Goal: Task Accomplishment & Management: Complete application form

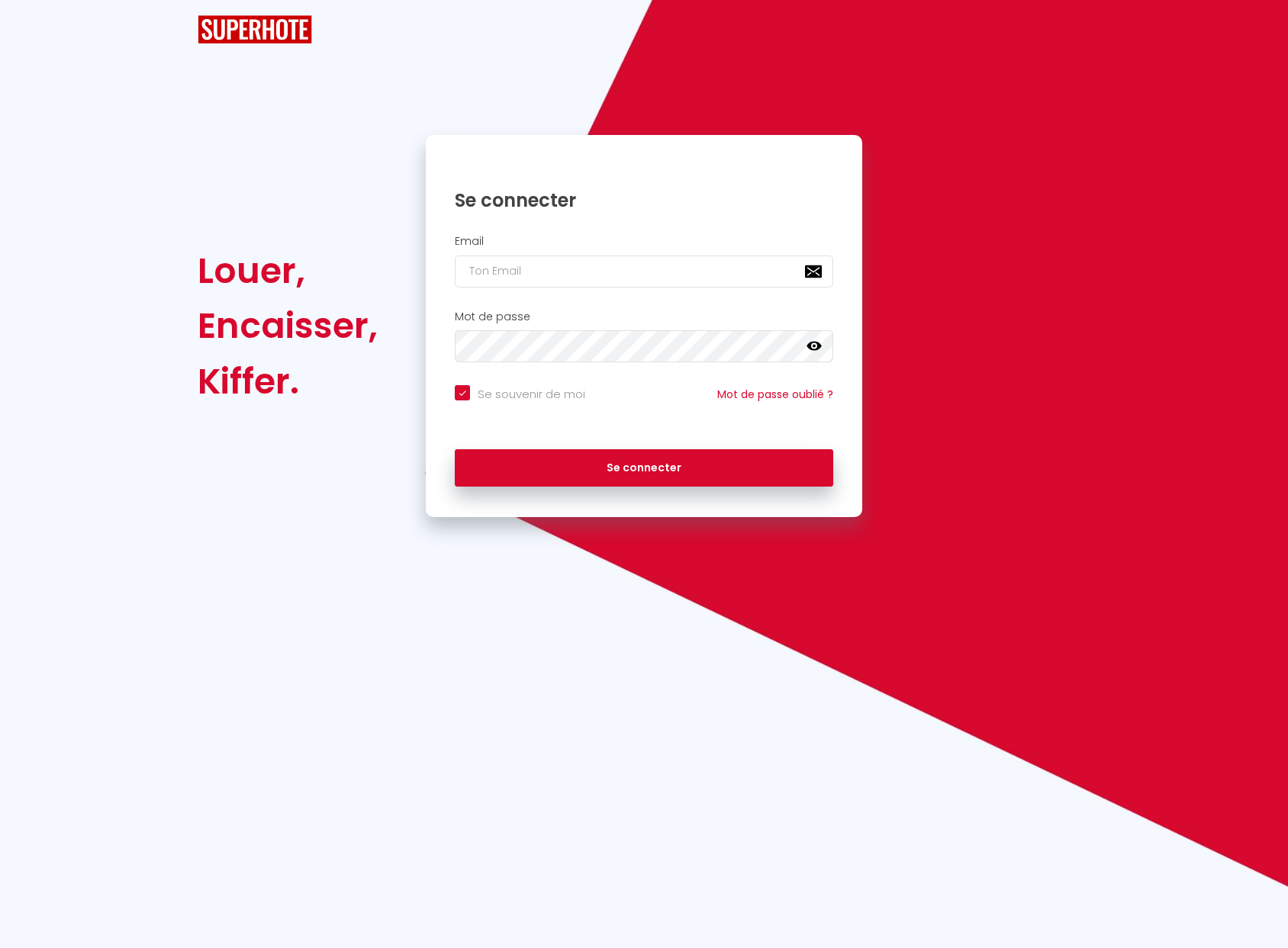
checkbox input "true"
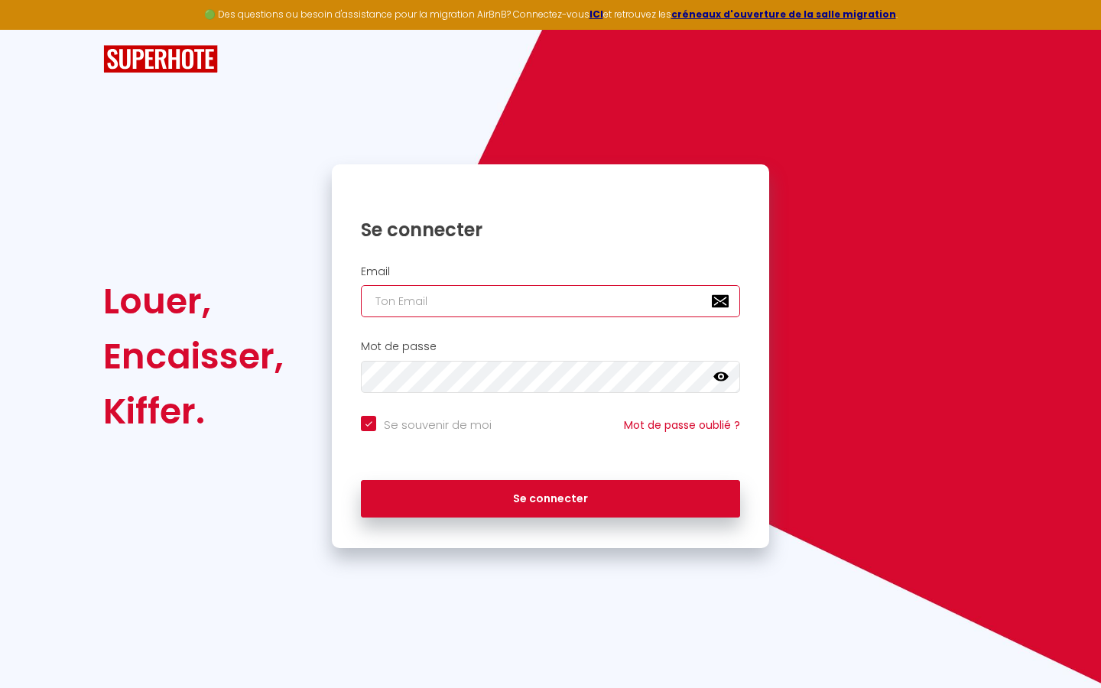
type input "s"
checkbox input "true"
type input "su"
checkbox input "true"
type input "sup"
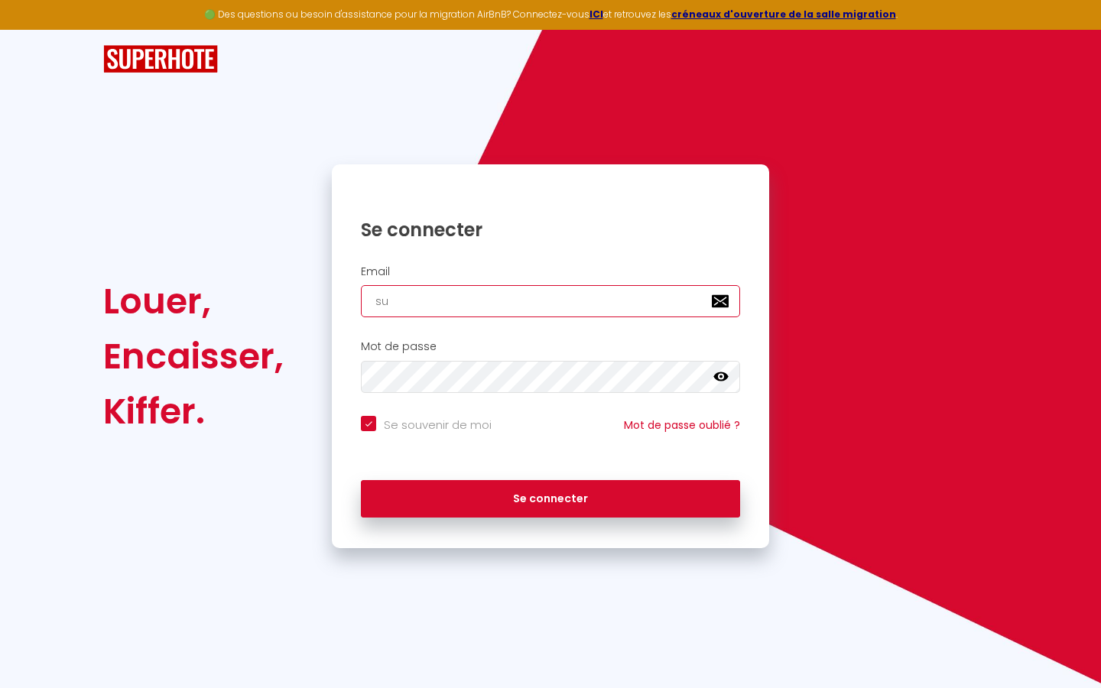
checkbox input "true"
type input "supe"
checkbox input "true"
type input "super"
checkbox input "true"
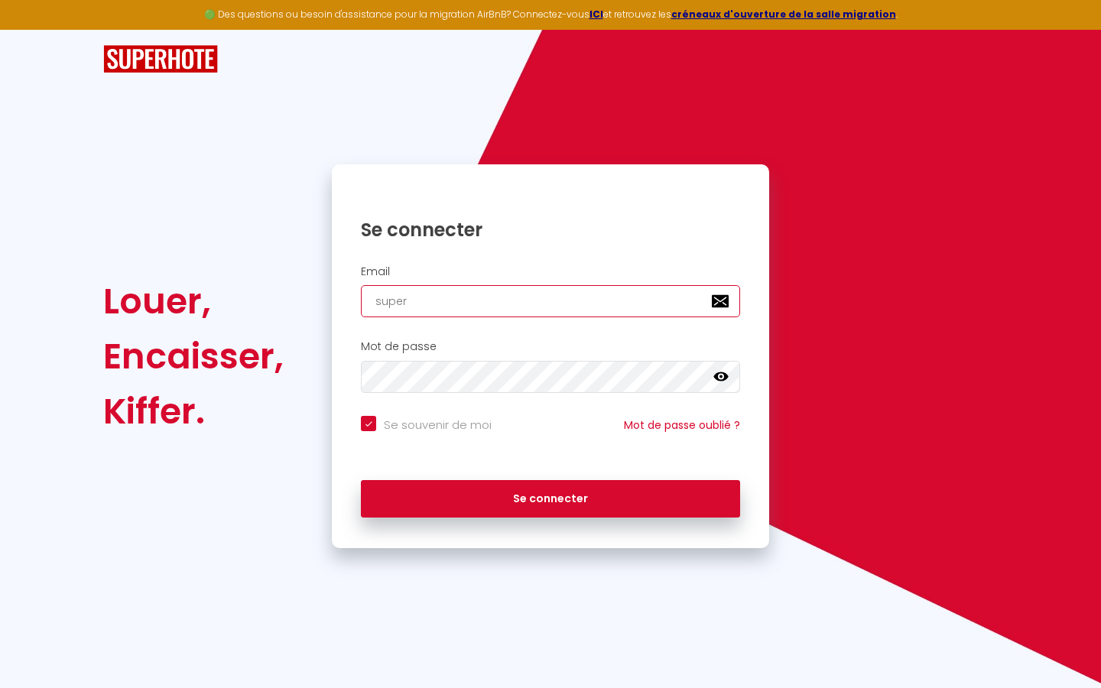
type input "superb"
checkbox input "true"
type input "superbo"
checkbox input "true"
type input "superbor"
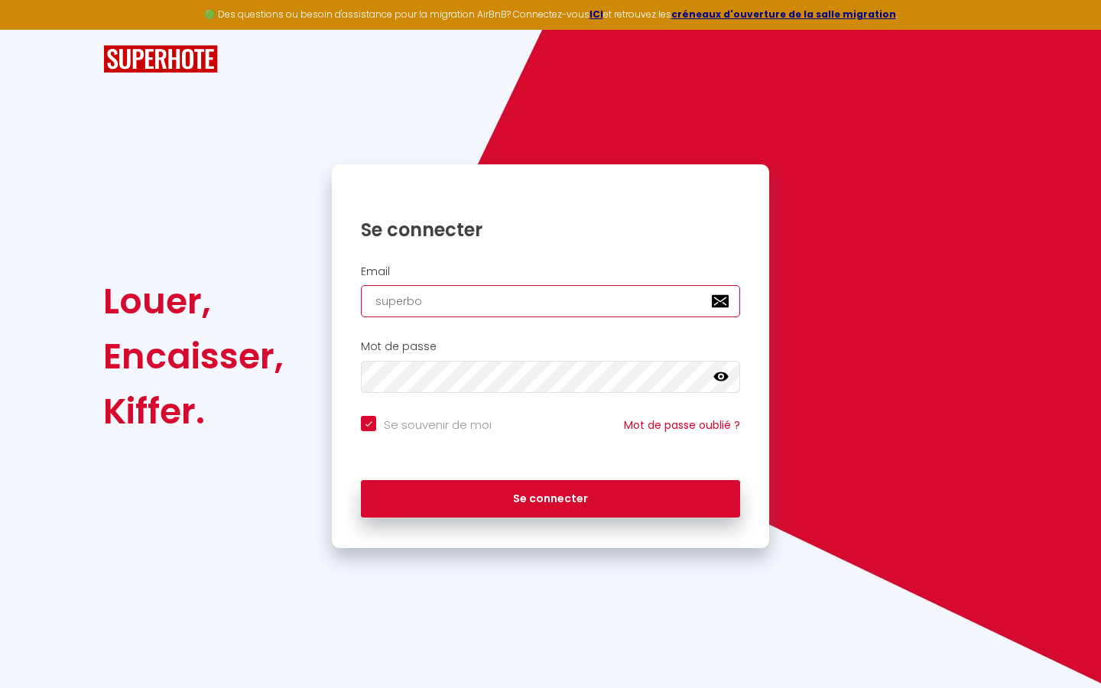
checkbox input "true"
type input "superbord"
checkbox input "true"
type input "superborde"
checkbox input "true"
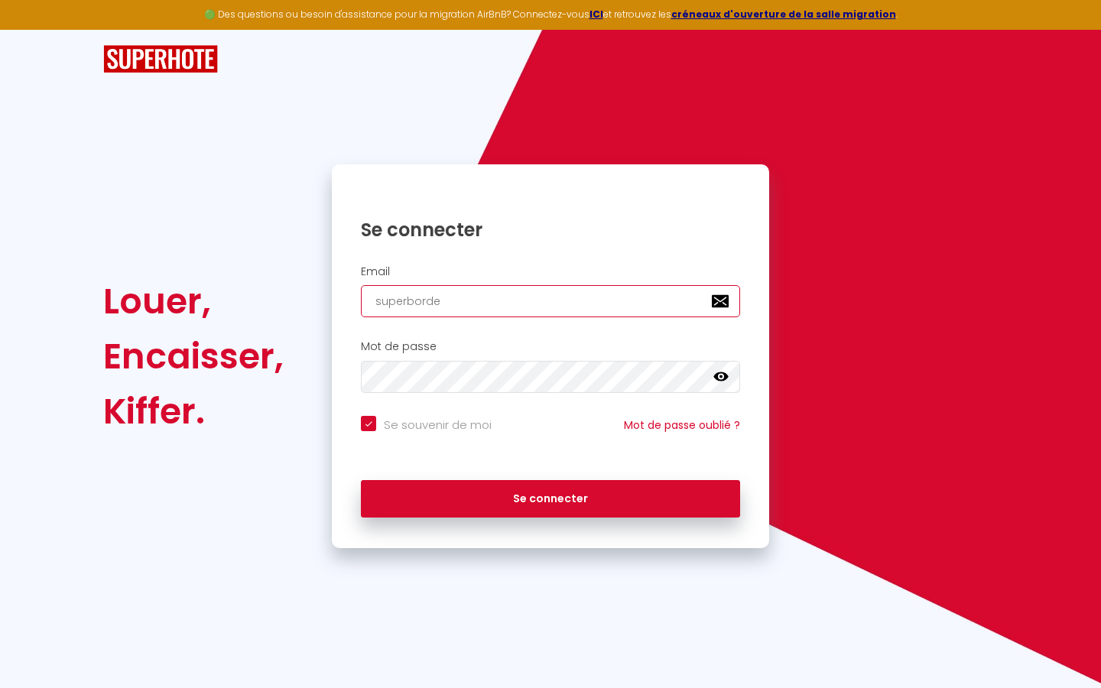
type input "superbordea"
checkbox input "true"
type input "superbordeau"
checkbox input "true"
type input "superbordeaux"
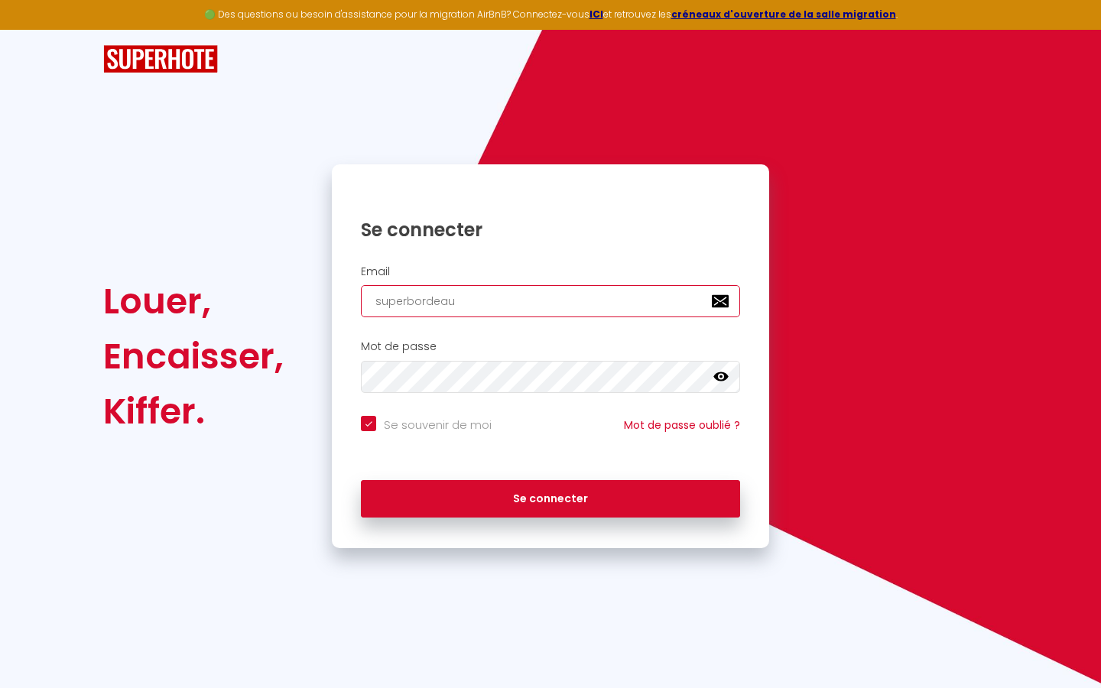
checkbox input "true"
type input "superbordeaux@"
checkbox input "true"
type input "superbordeaux@g"
checkbox input "true"
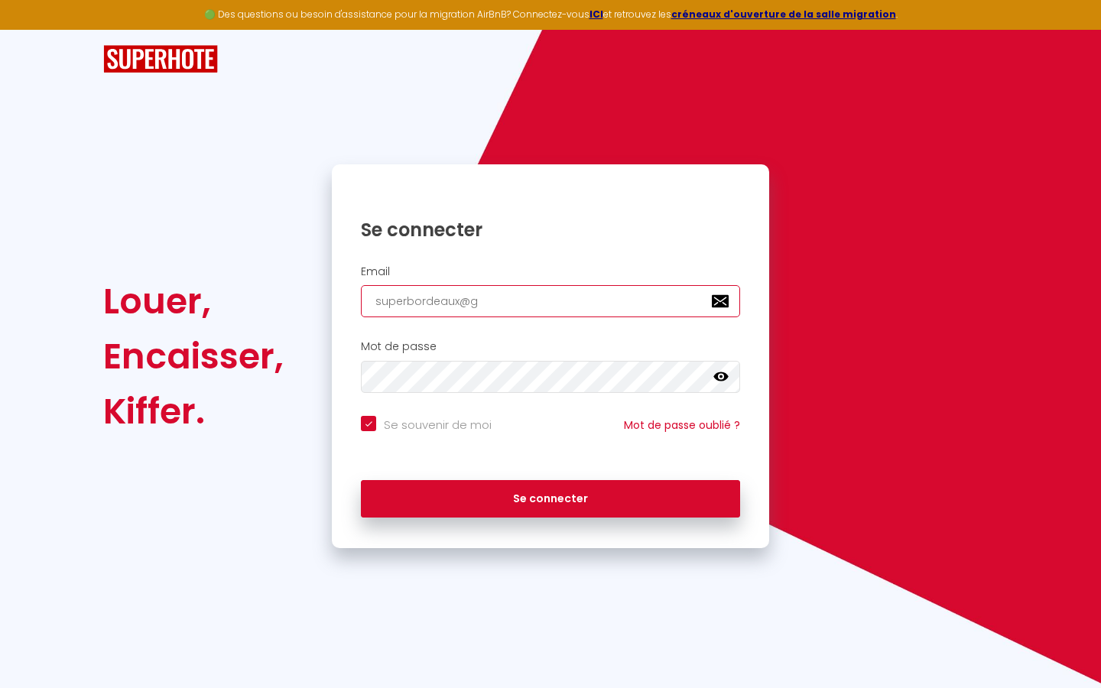
type input "superbordeaux@gm"
checkbox input "true"
type input "superbordeaux@gma"
checkbox input "true"
type input "superbordeaux@gmai"
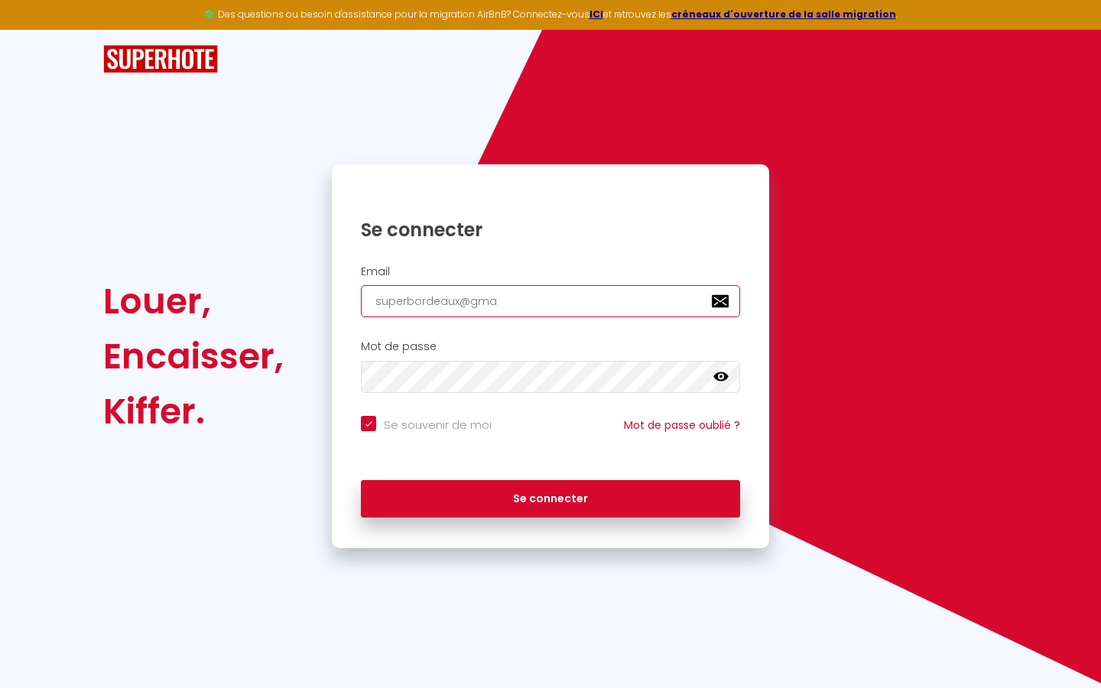
checkbox input "true"
type input "[EMAIL_ADDRESS]"
checkbox input "true"
type input "[EMAIL_ADDRESS]."
checkbox input "true"
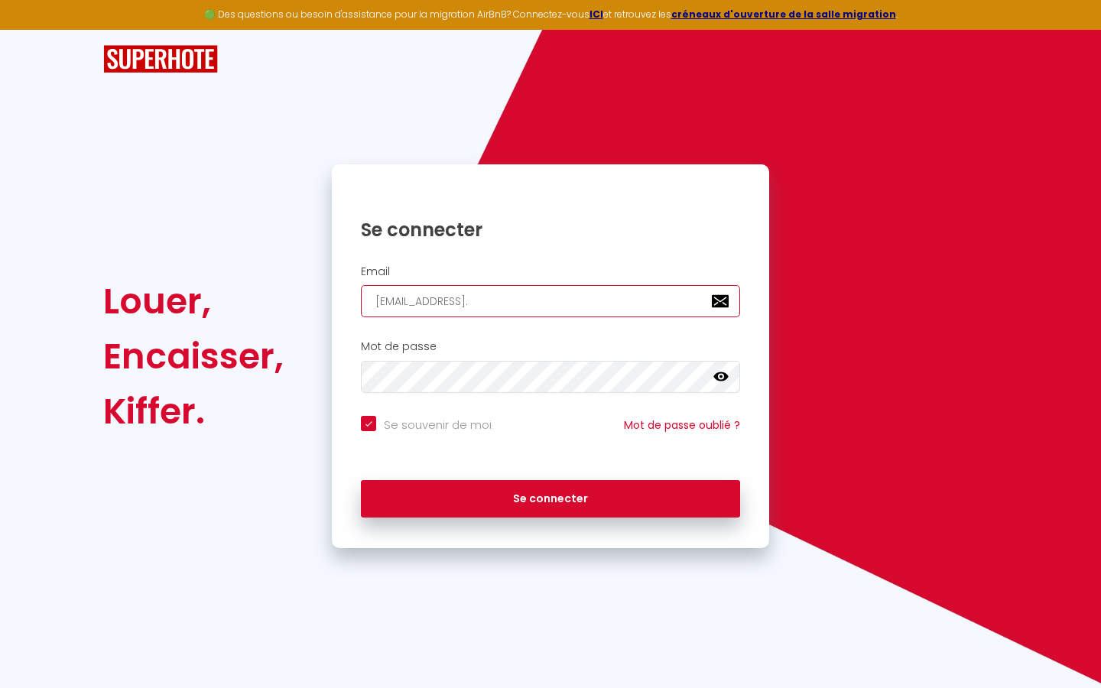
type input "superbordeaux@gmail.c"
checkbox input "true"
type input "[EMAIL_ADDRESS][DOMAIN_NAME]"
checkbox input "true"
type input "[EMAIL_ADDRESS][DOMAIN_NAME]"
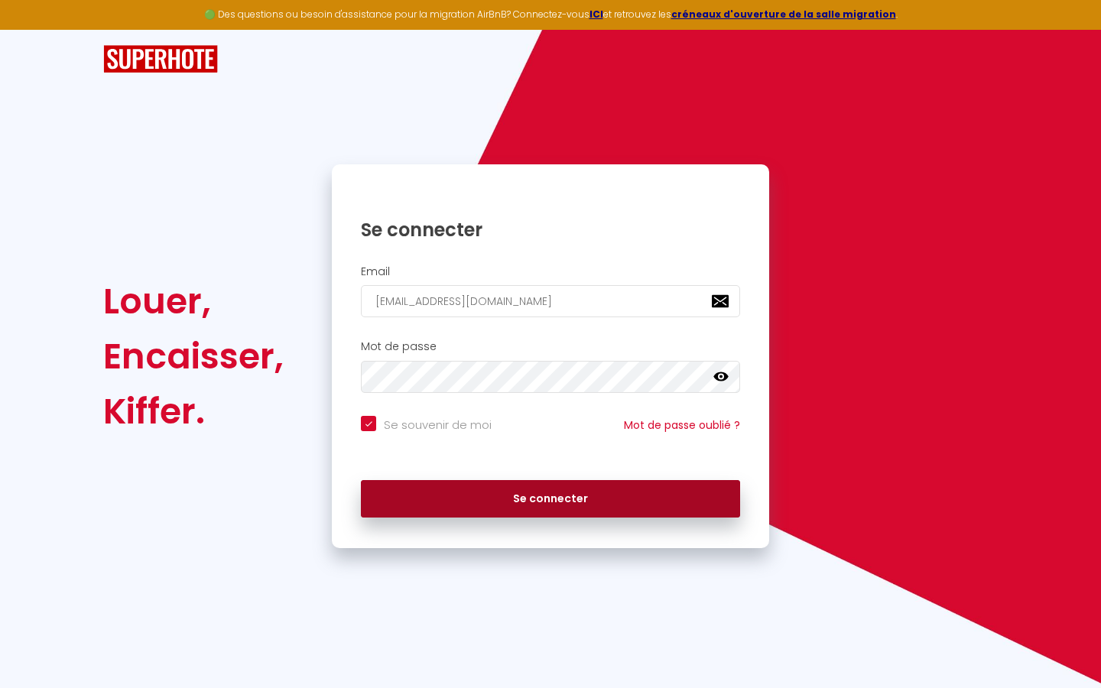
checkbox input "true"
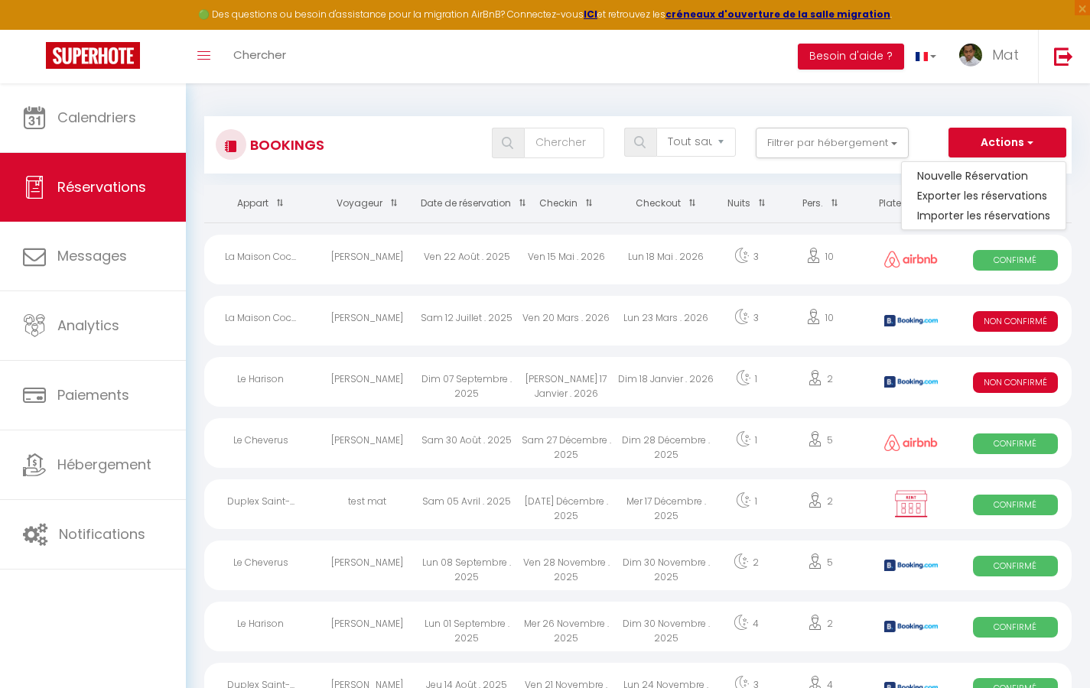
select select
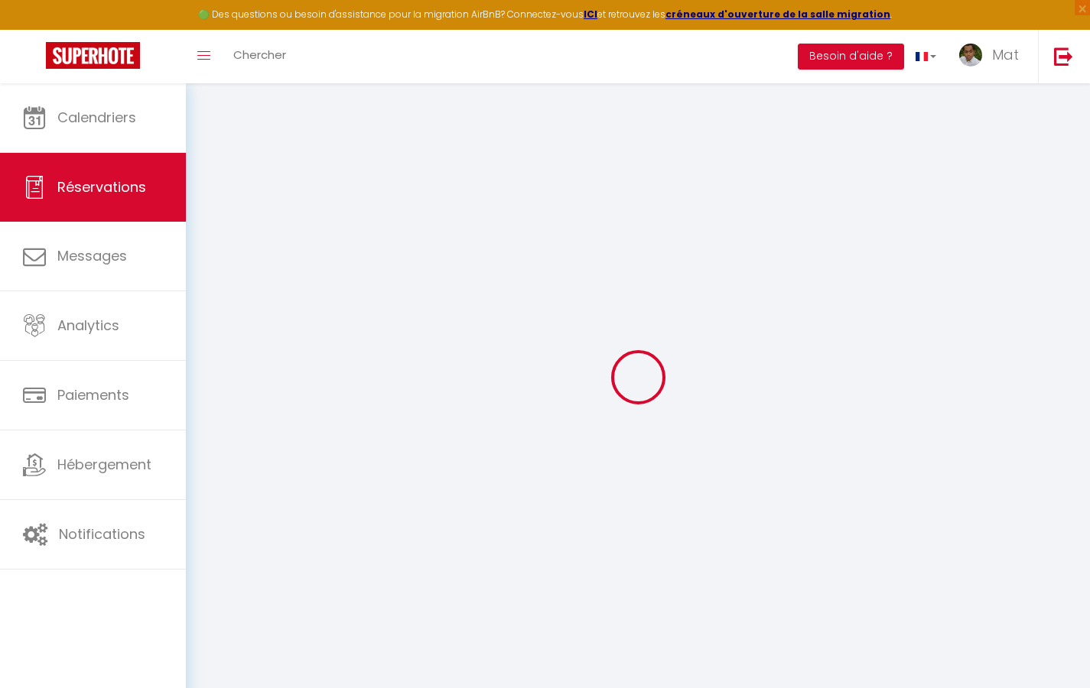
select select
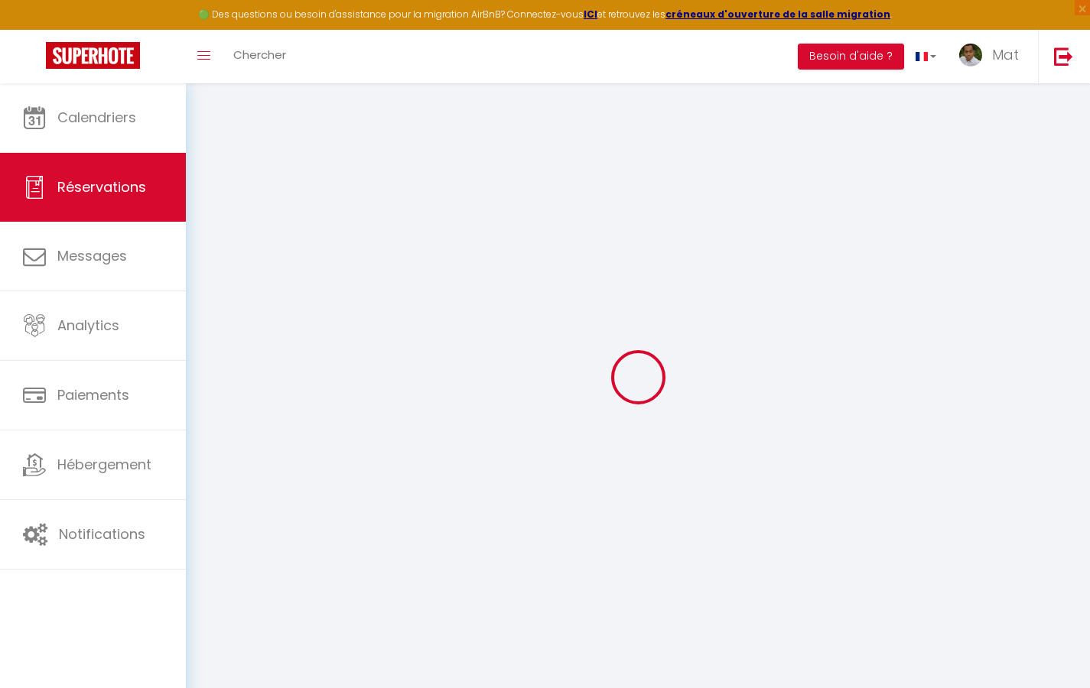
select select
checkbox input "false"
select select
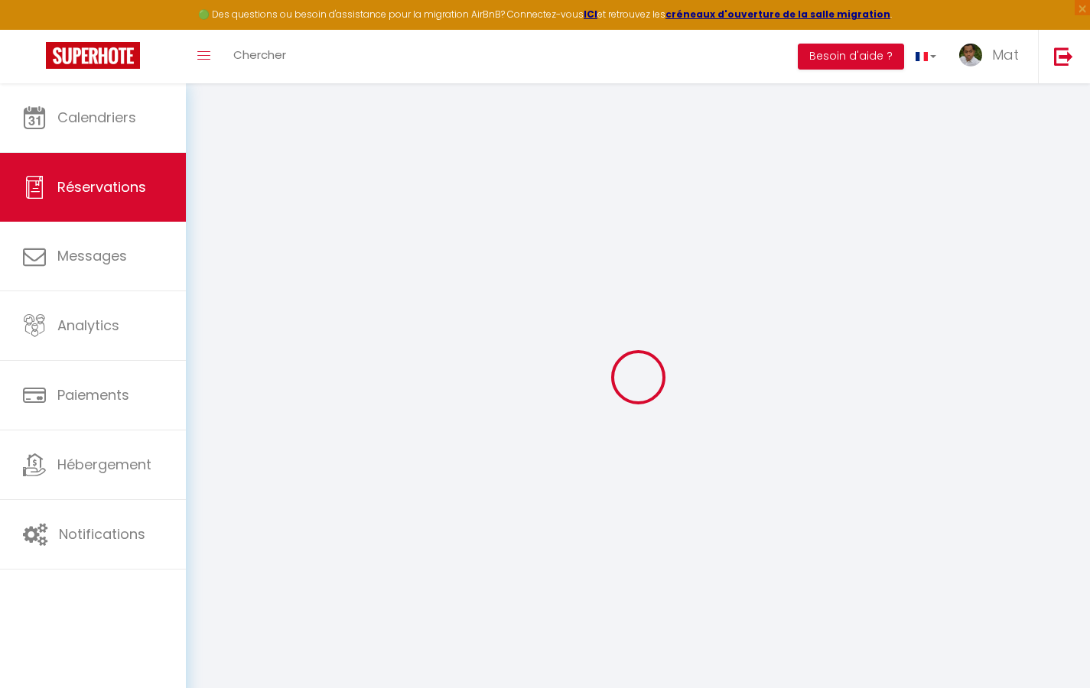
select select
checkbox input "false"
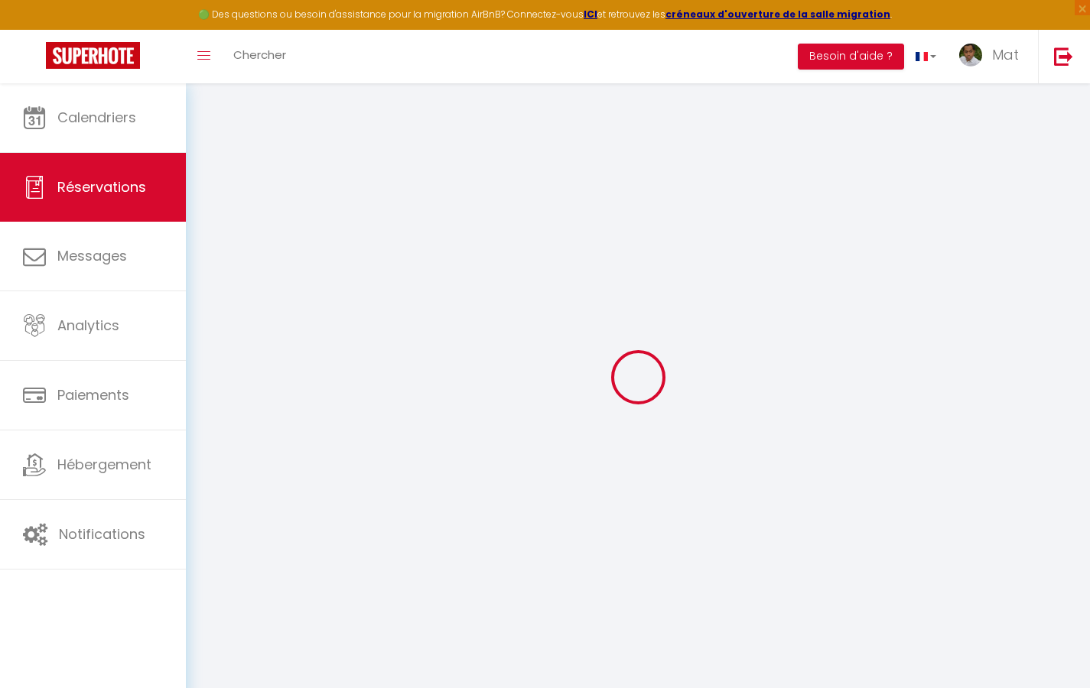
select select
checkbox input "false"
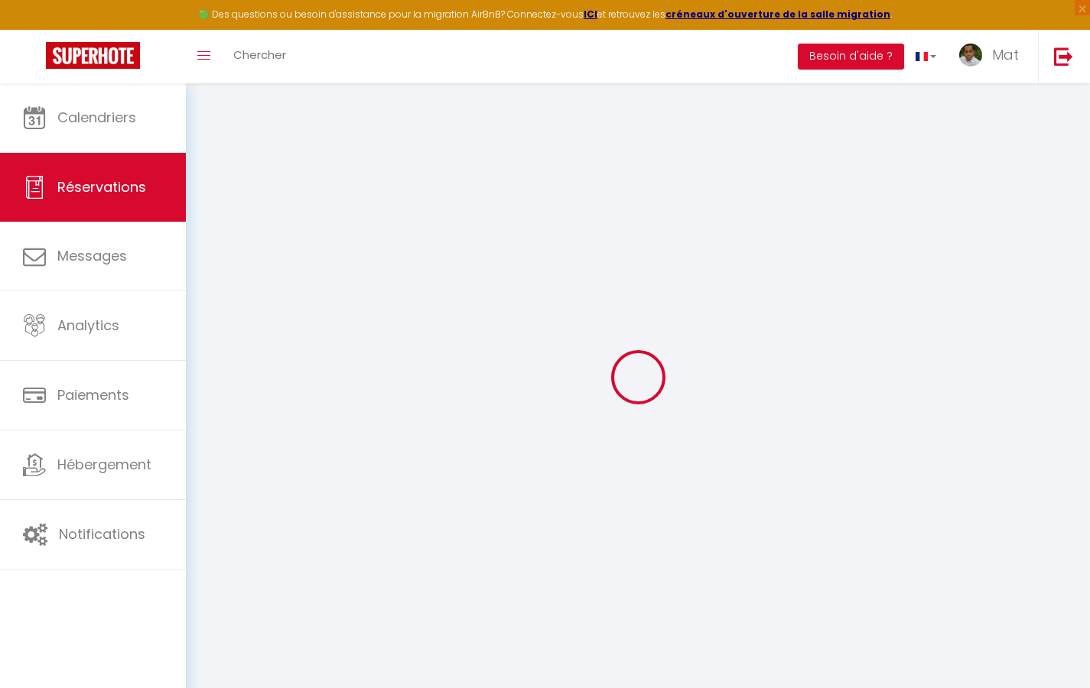
select select
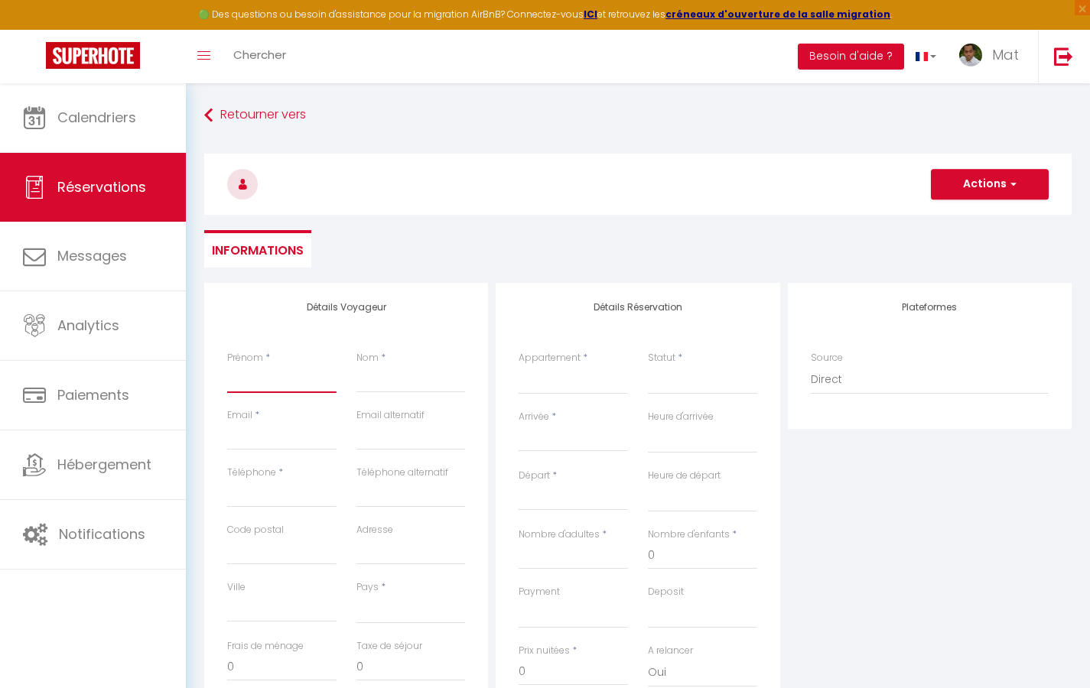
type input "T"
select select
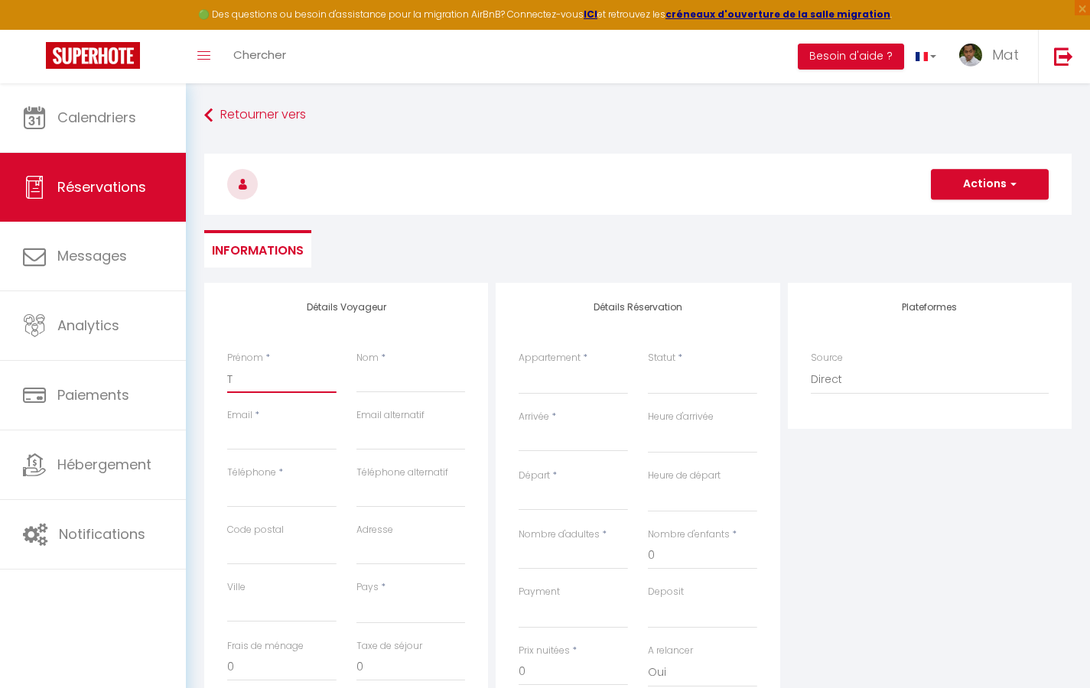
select select
checkbox input "false"
type input "Te"
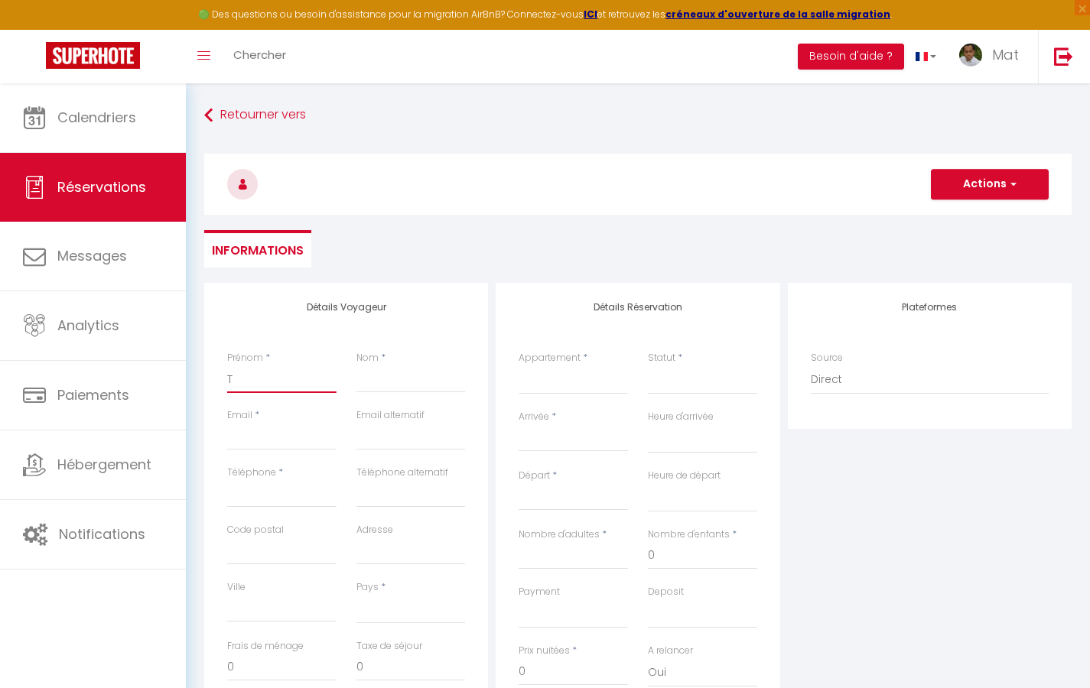
select select
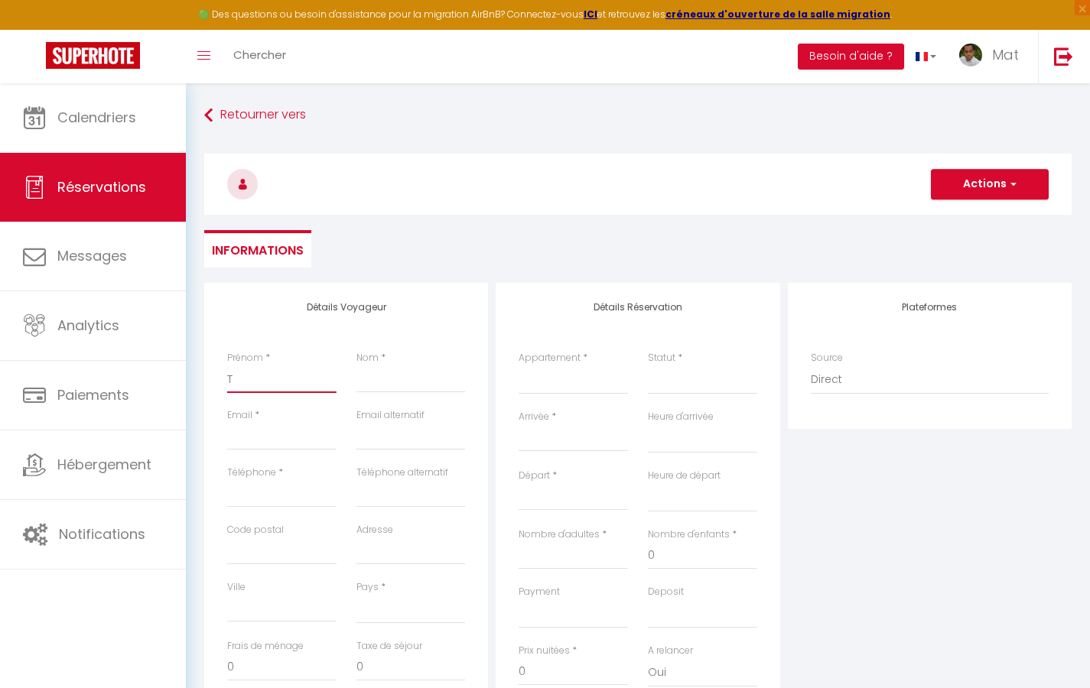
select select
checkbox input "false"
type input "Tes"
select select
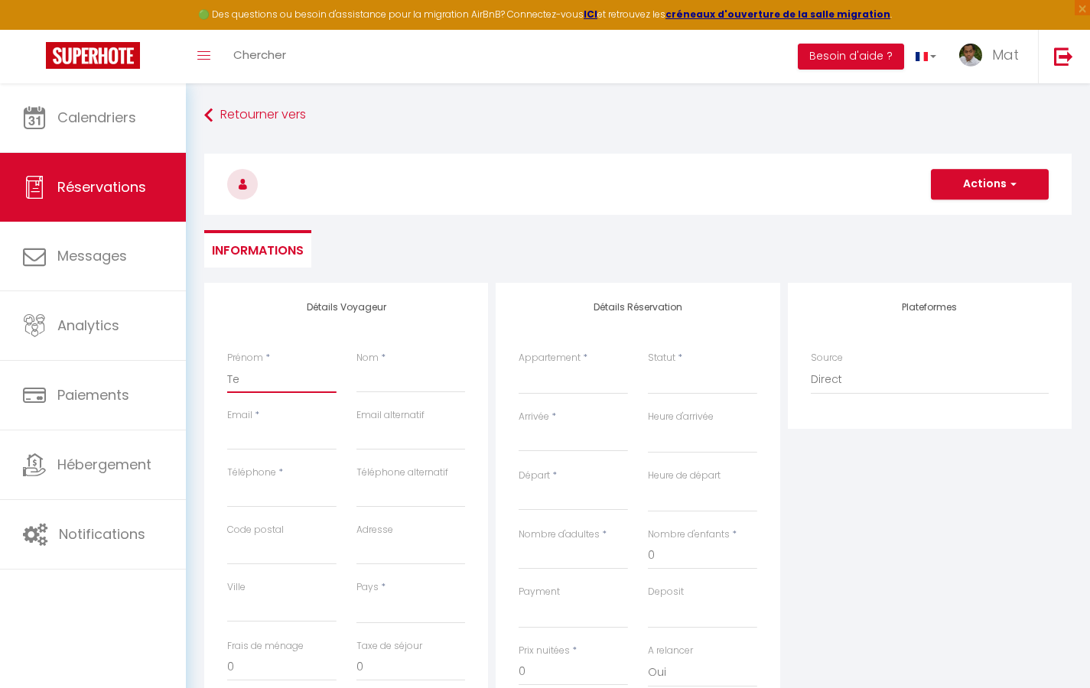
select select
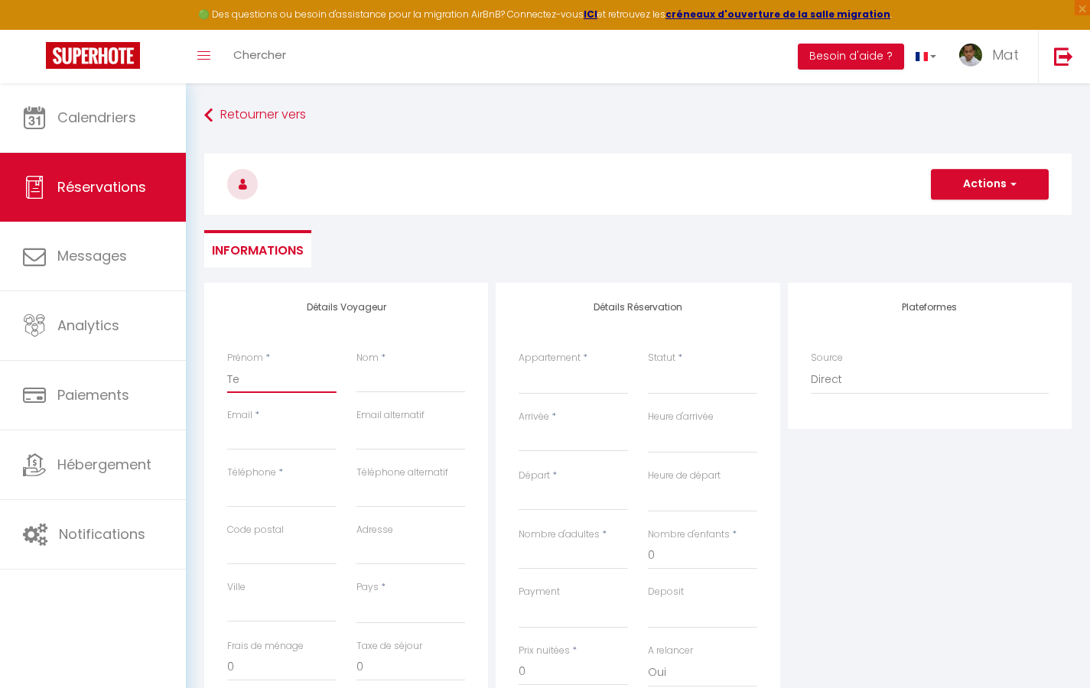
select select
checkbox input "false"
type input "Test"
select select
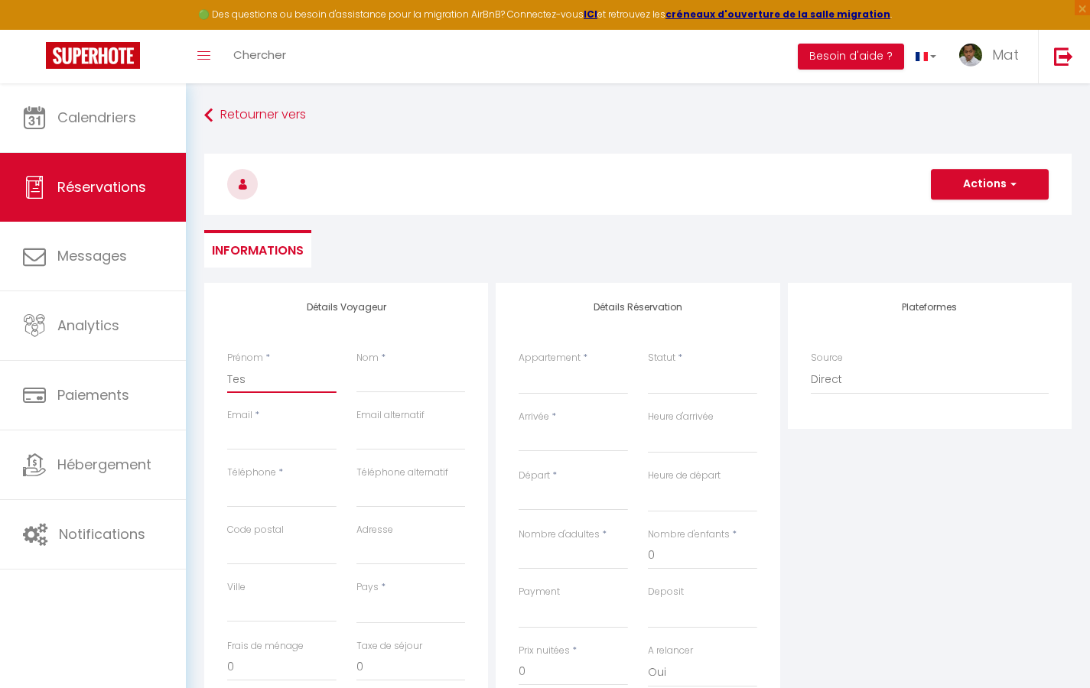
select select
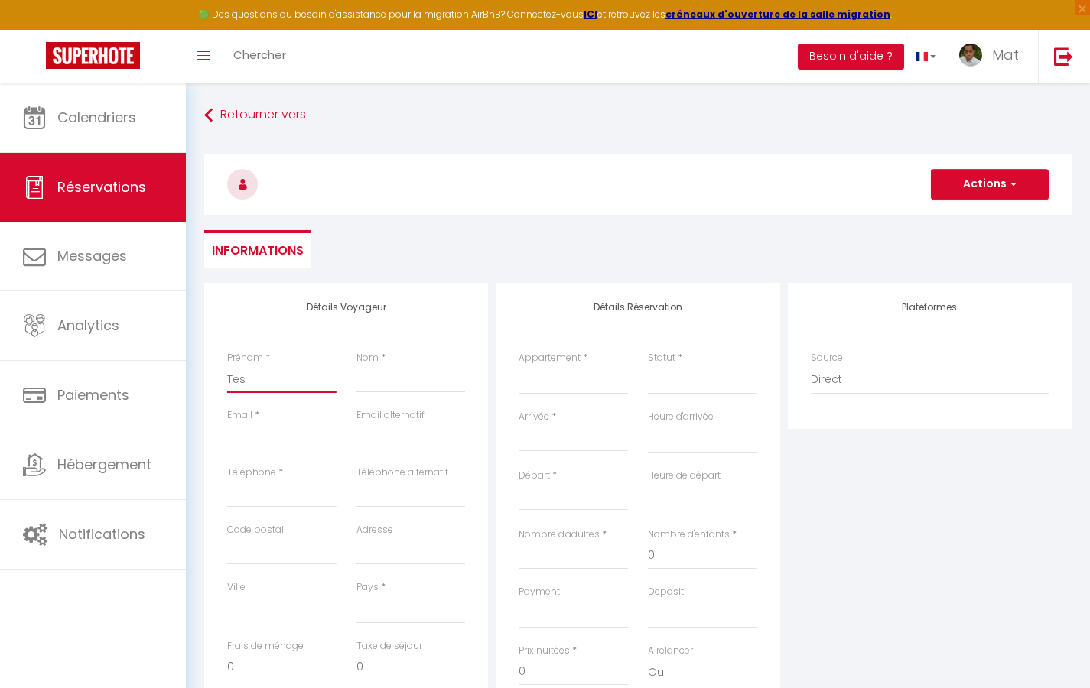
checkbox input "false"
type input "A"
select select
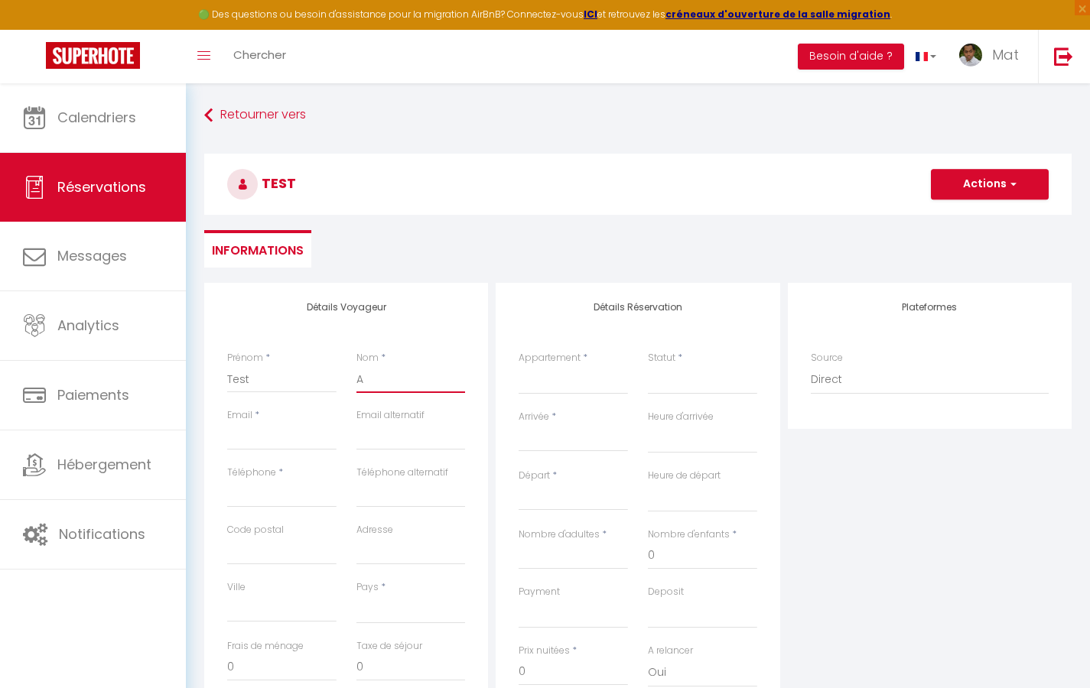
select select
checkbox input "false"
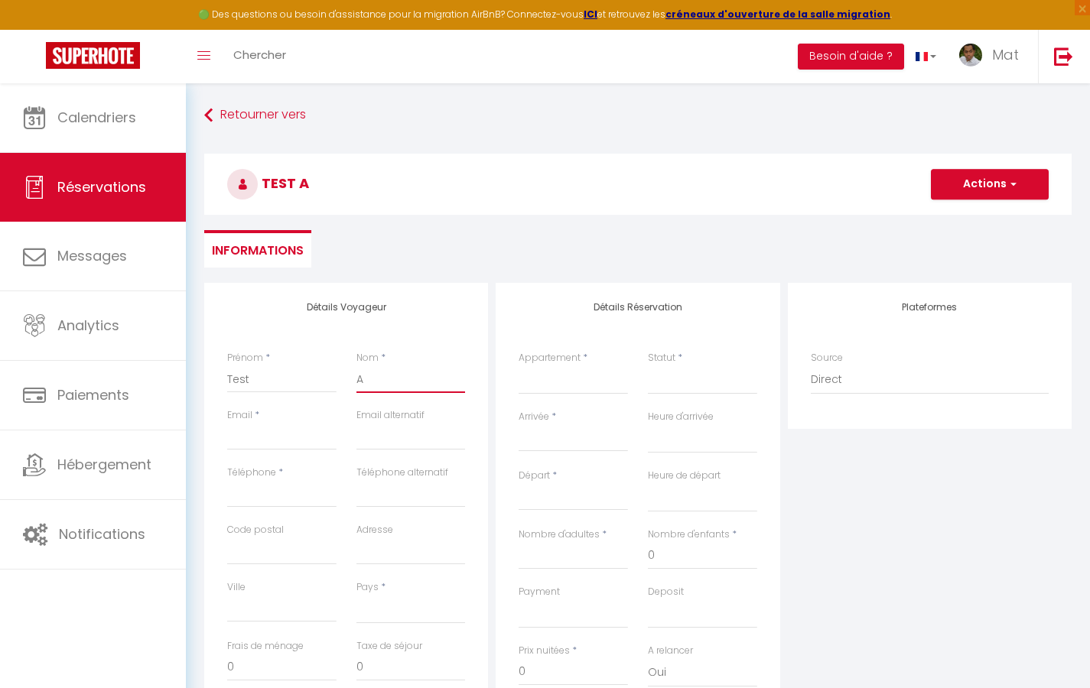
type input "Au"
select select
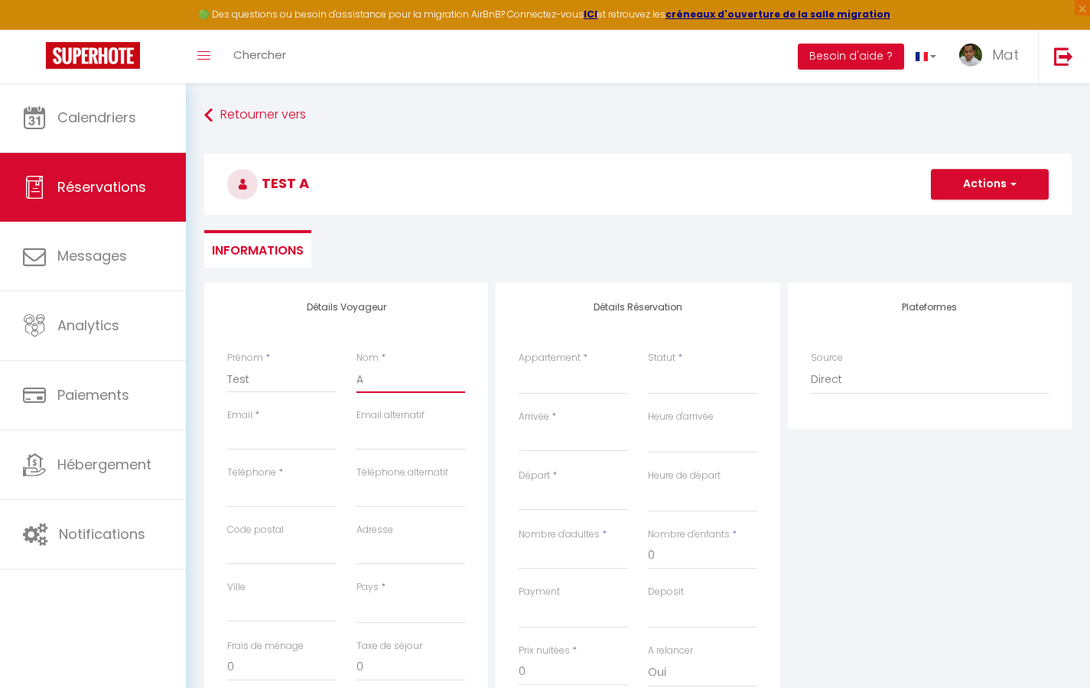
select select
checkbox input "false"
type input "Aut"
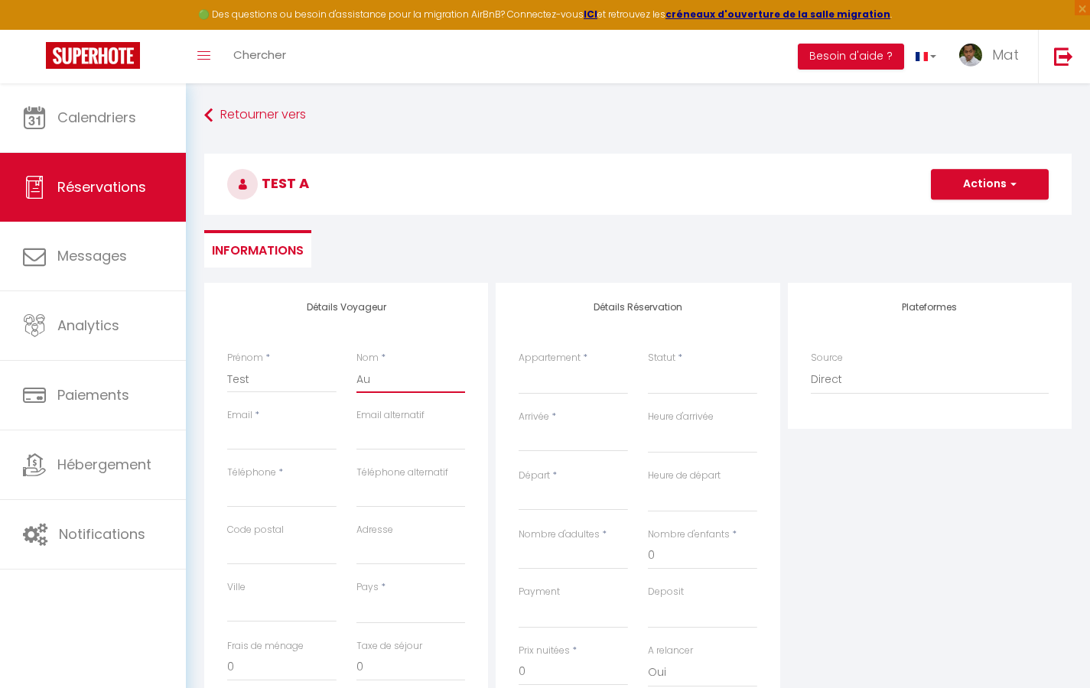
select select
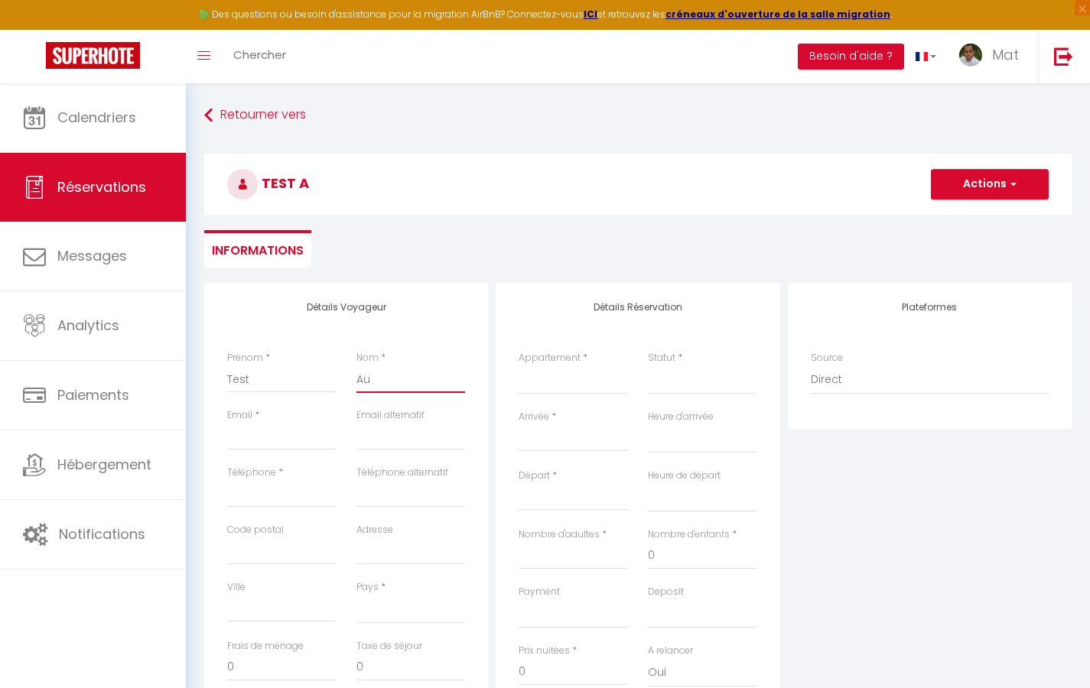
select select
checkbox input "false"
type input "Auto"
select select
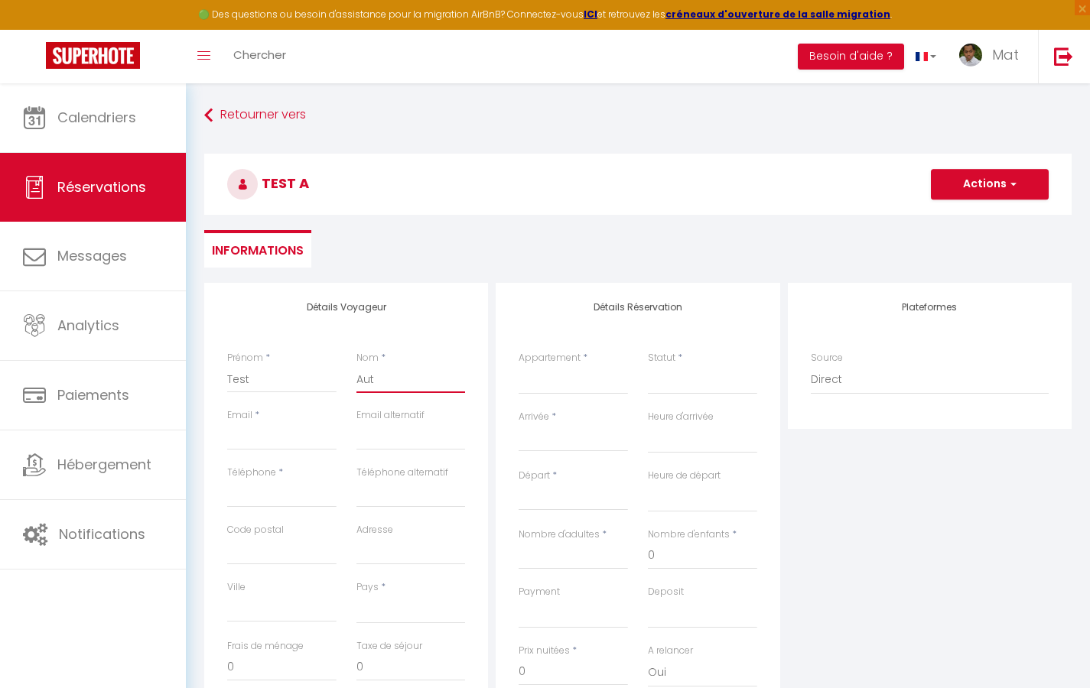
select select
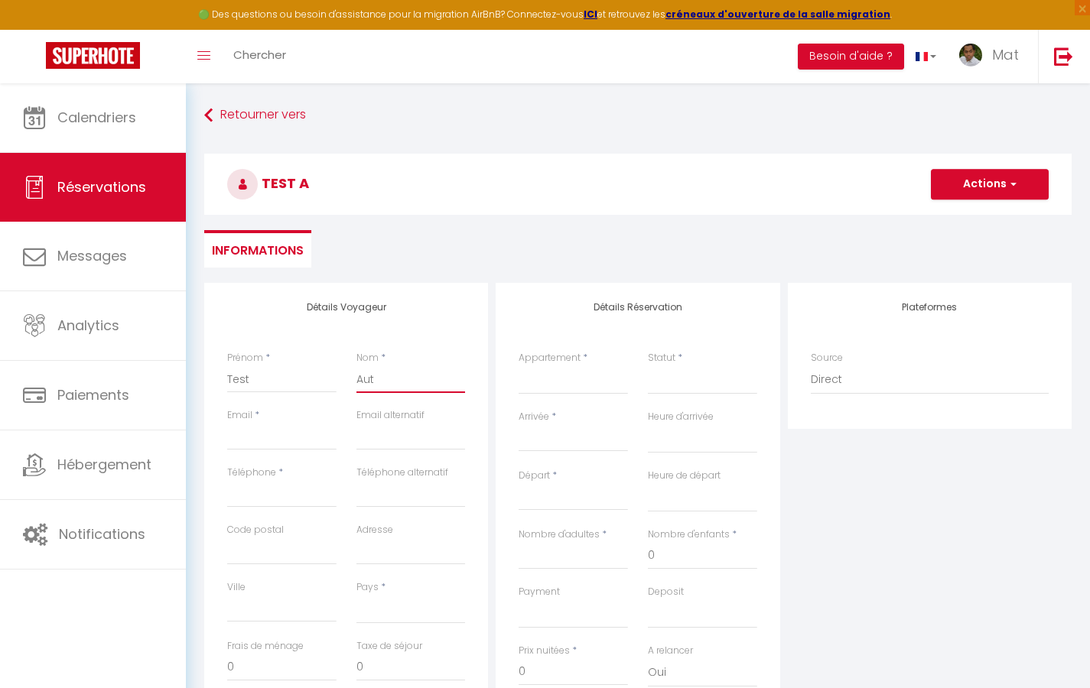
select select
checkbox input "false"
type input "slhu9gywg7fy5kwuxrx14vnw1@tstmail.link"
select select
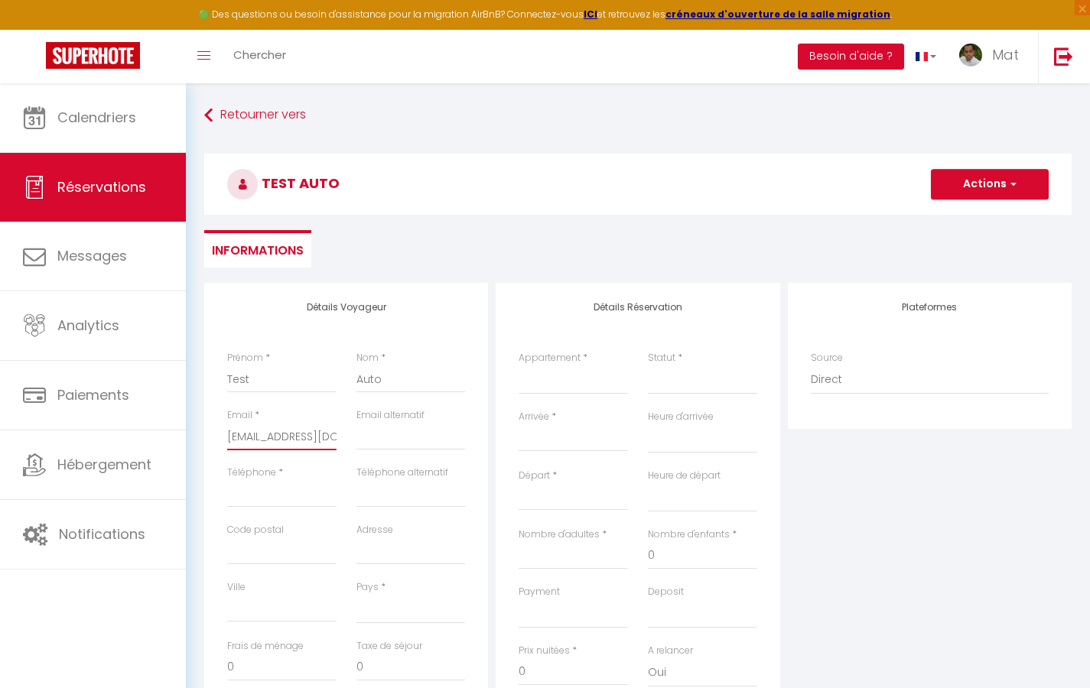
select select
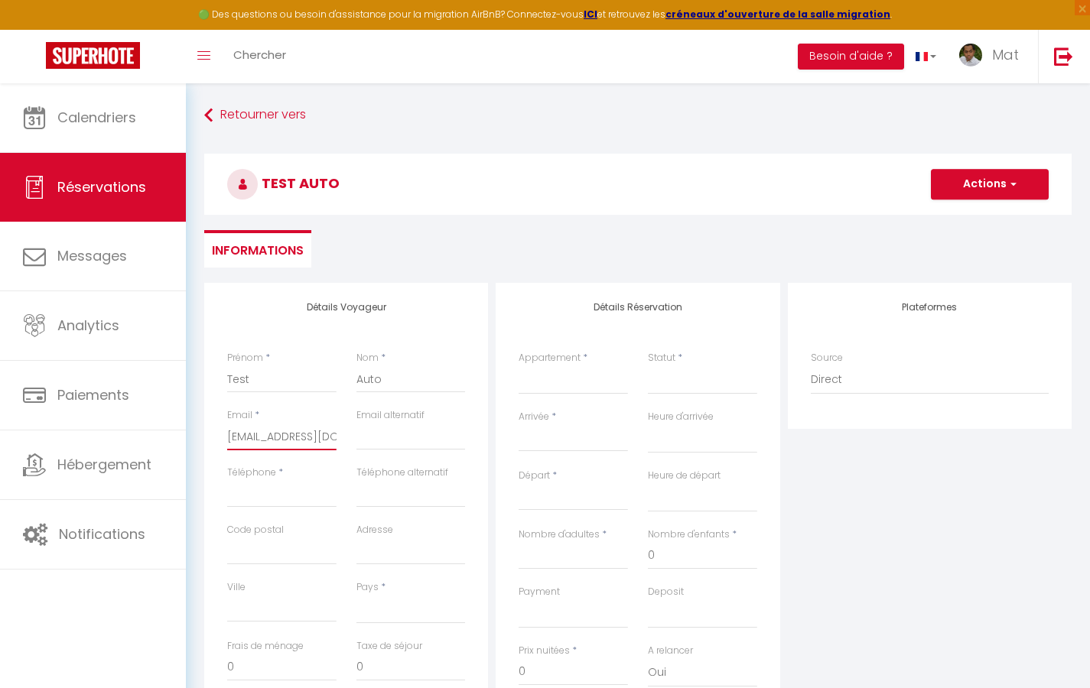
checkbox input "false"
type input "0"
select select
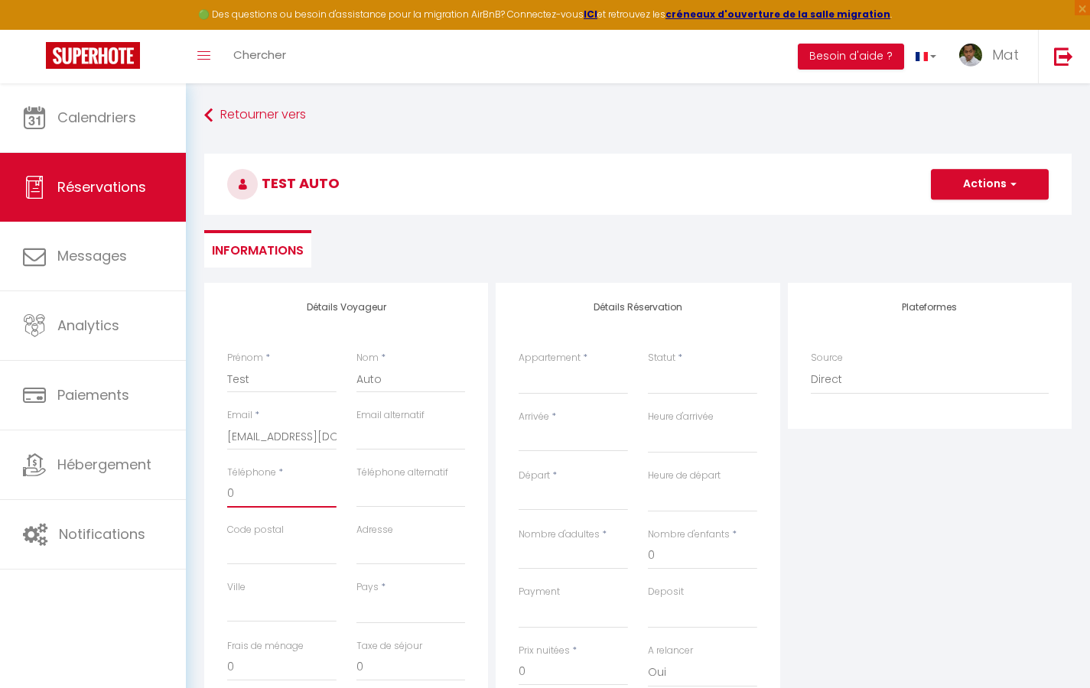
select select
checkbox input "false"
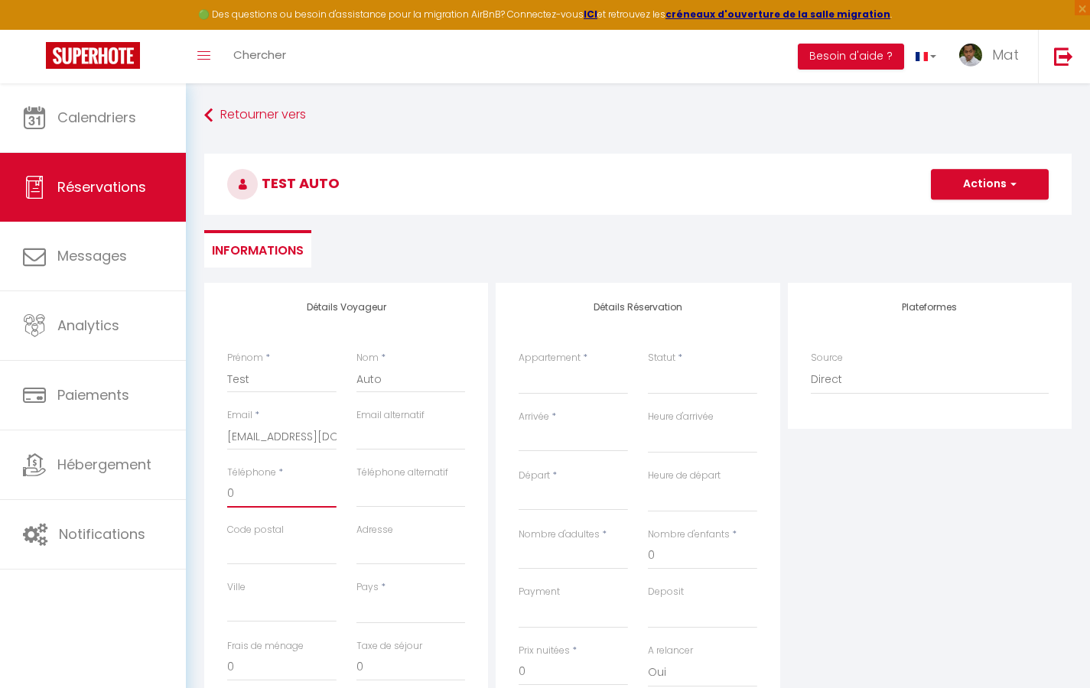
type input "06"
select select
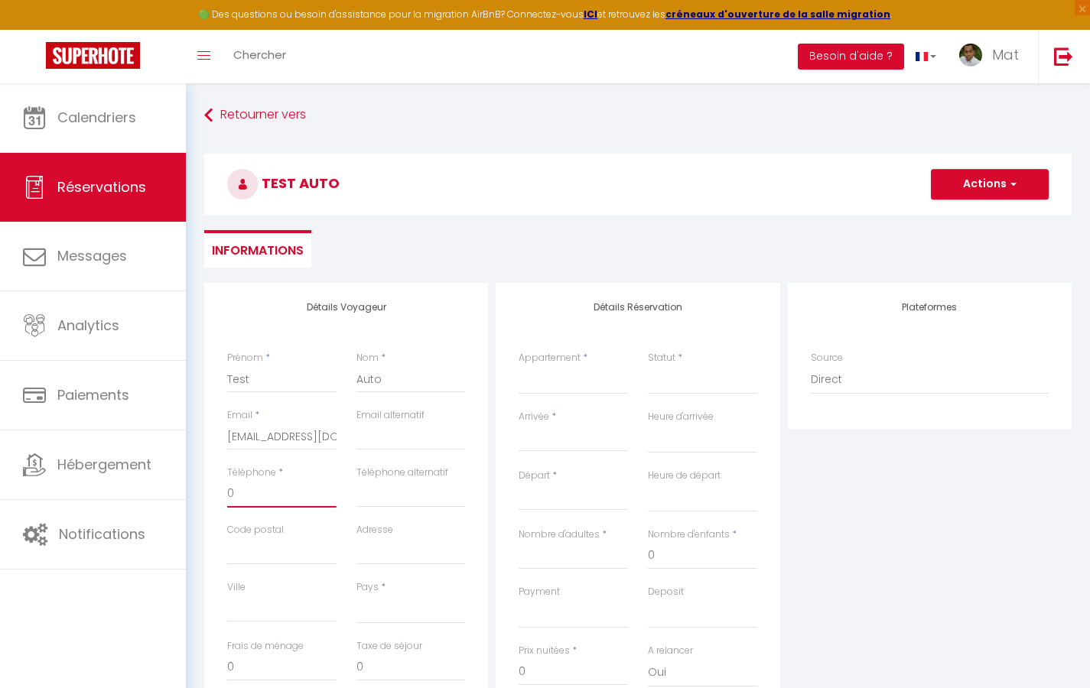
select select
checkbox input "false"
type input "060"
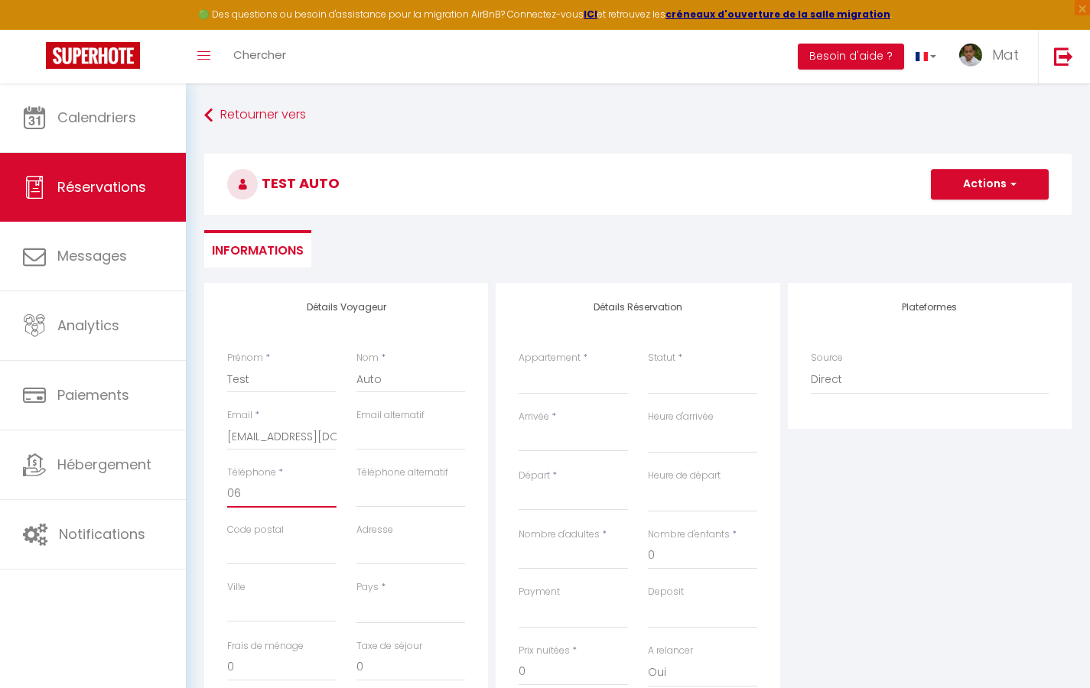
select select
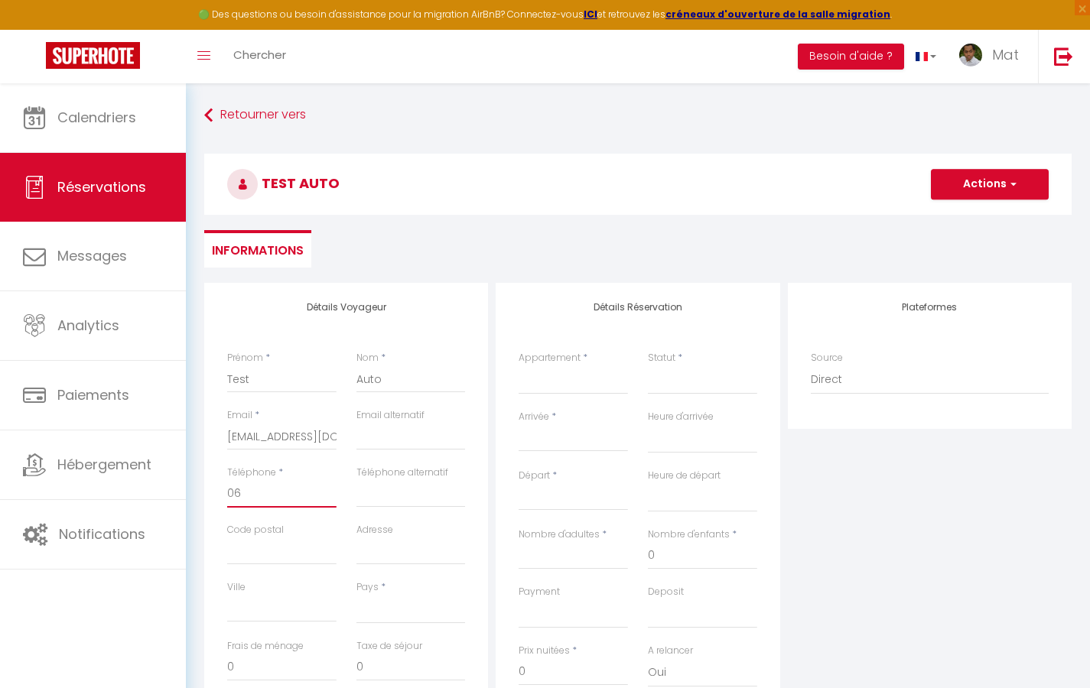
select select
checkbox input "false"
type input "0605"
select select
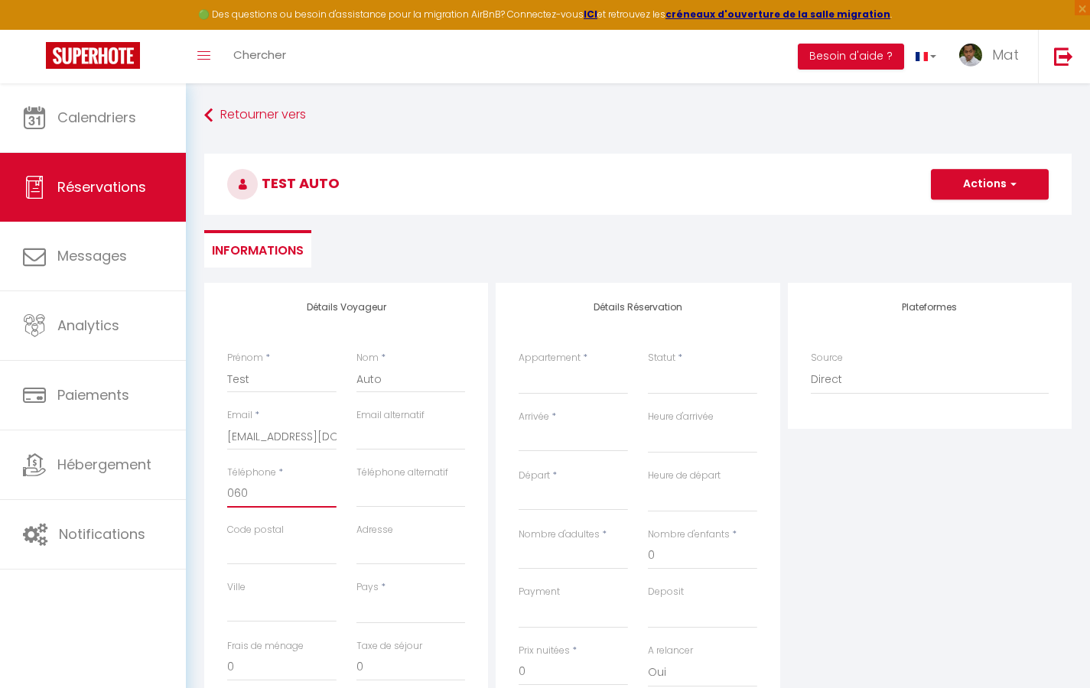
select select
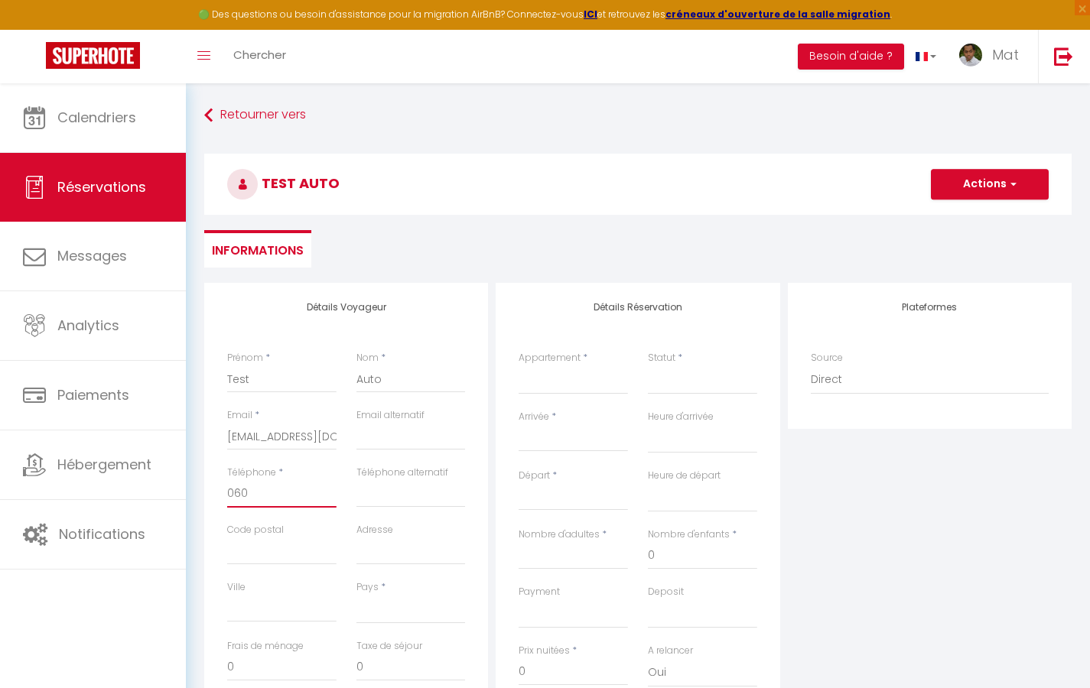
select select
checkbox input "false"
type input "06050"
select select
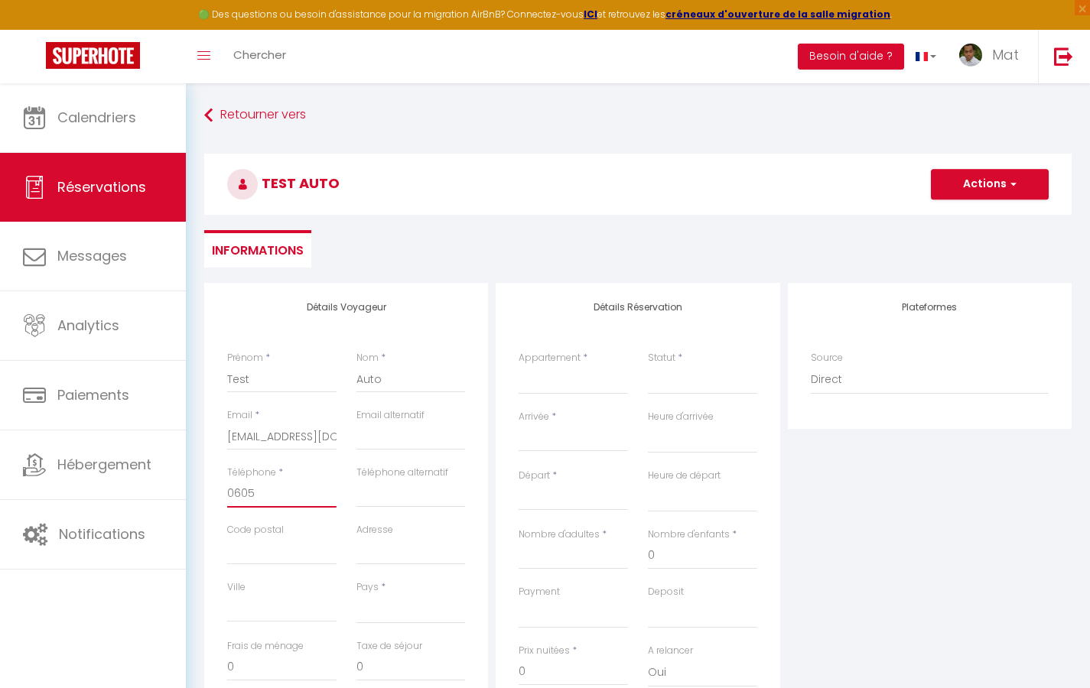
select select
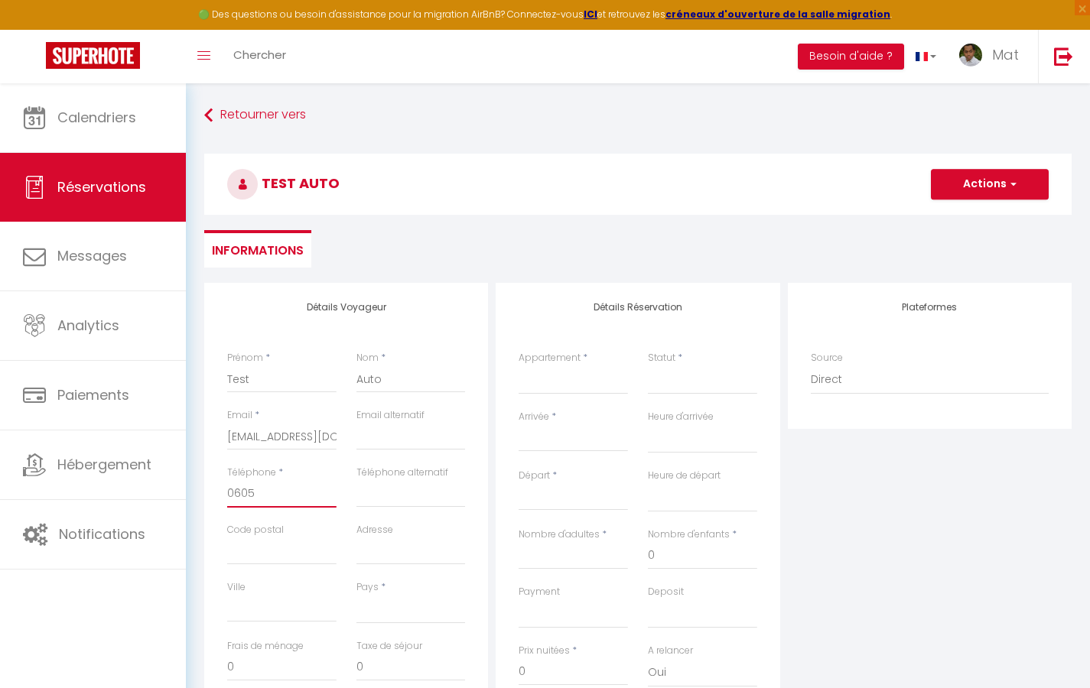
checkbox input "false"
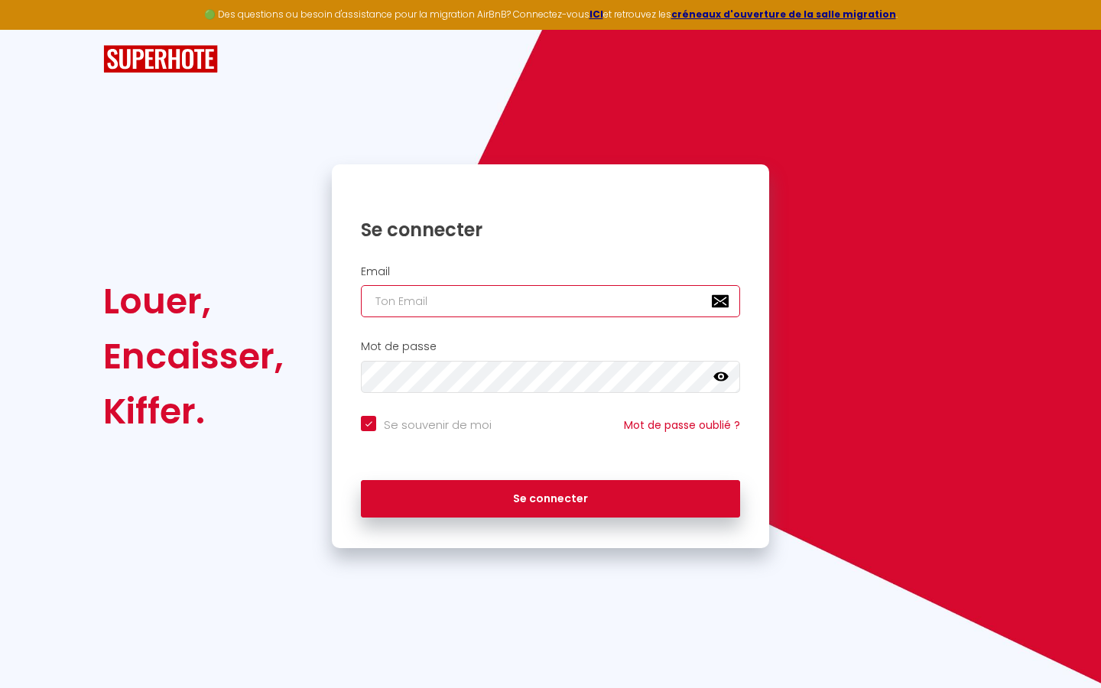
type input "s"
checkbox input "true"
type input "su"
checkbox input "true"
type input "sup"
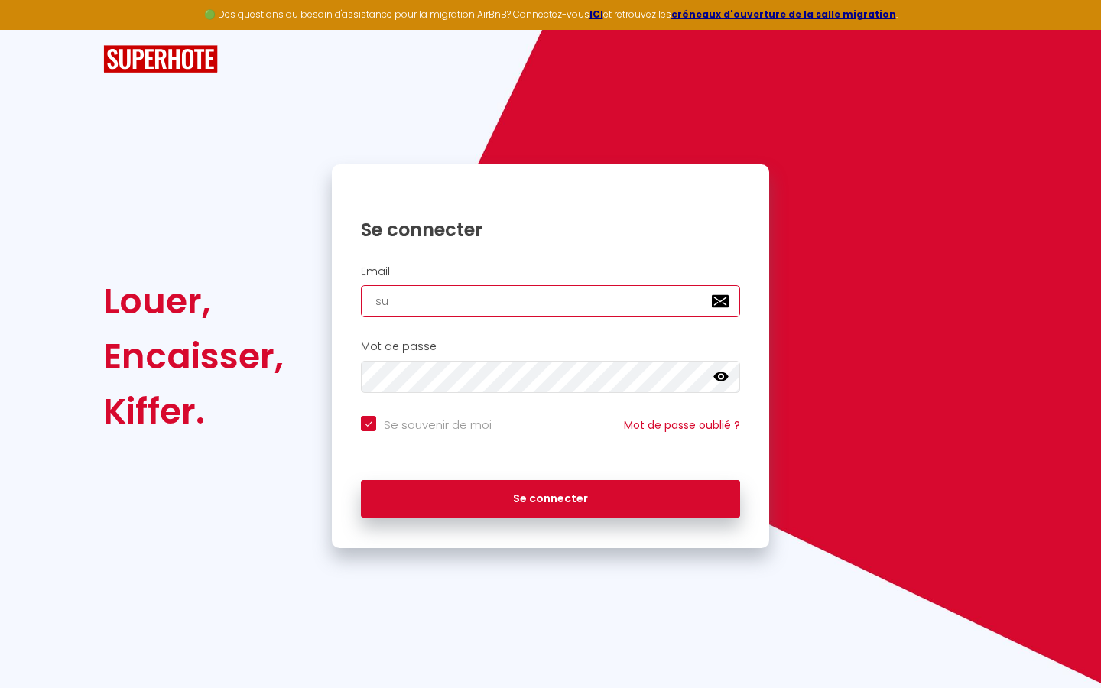
checkbox input "true"
type input "supe"
checkbox input "true"
type input "super"
checkbox input "true"
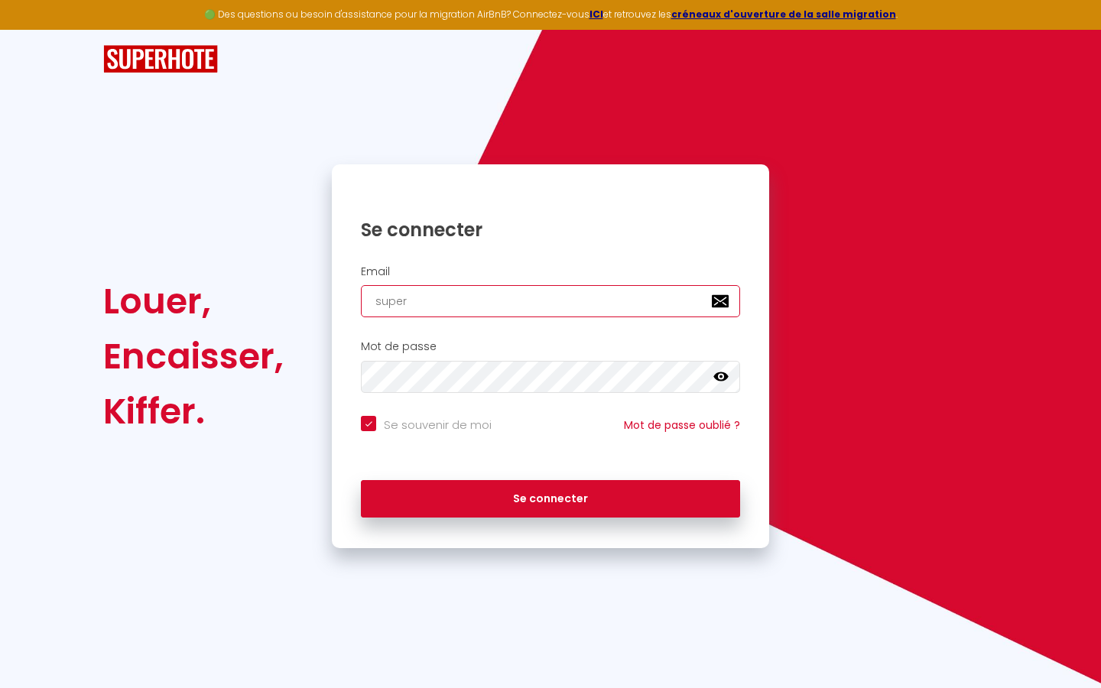
type input "superb"
checkbox input "true"
type input "superbo"
checkbox input "true"
type input "superbor"
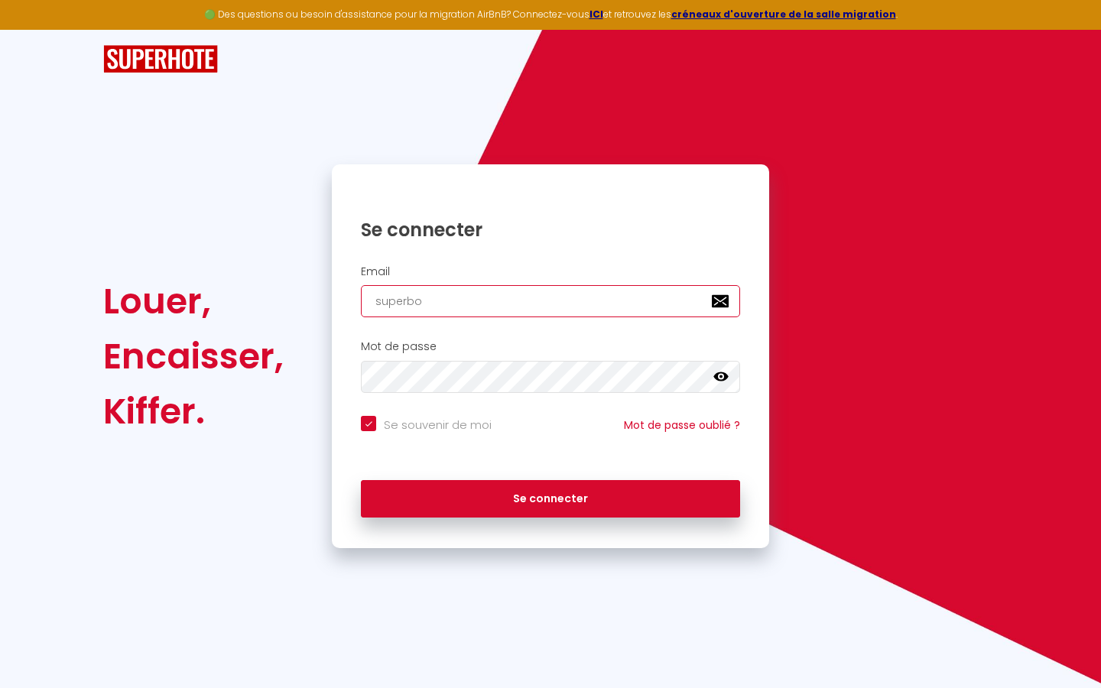
checkbox input "true"
type input "superbord"
checkbox input "true"
type input "superborde"
checkbox input "true"
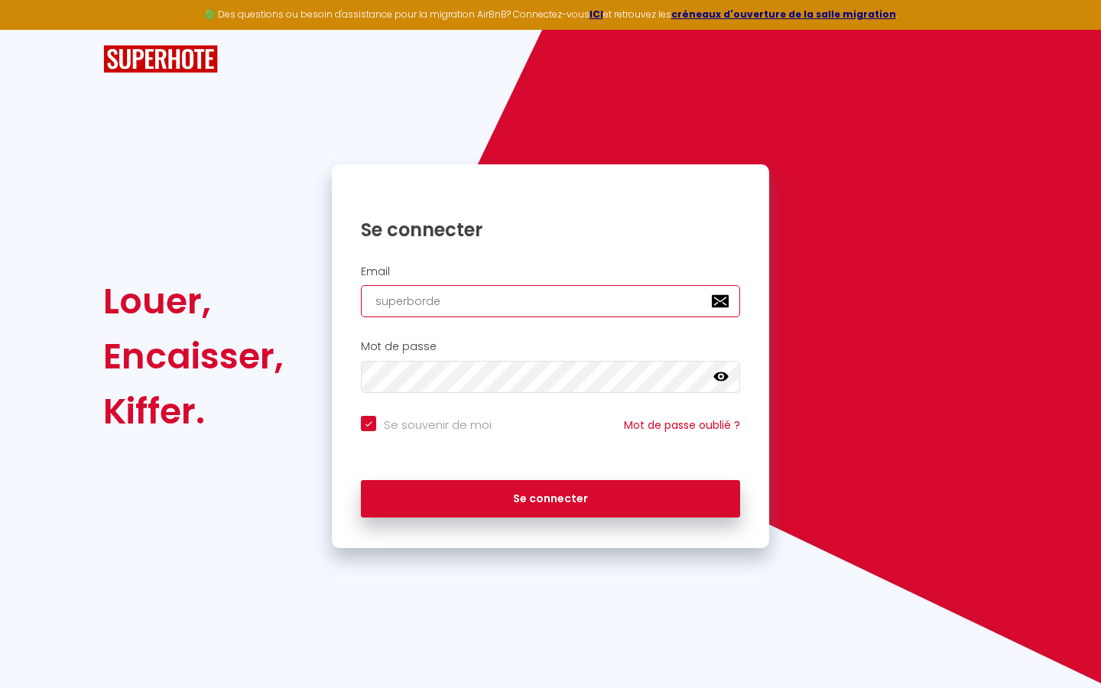
type input "superbordea"
checkbox input "true"
type input "superbordeau"
checkbox input "true"
type input "superbordeaux"
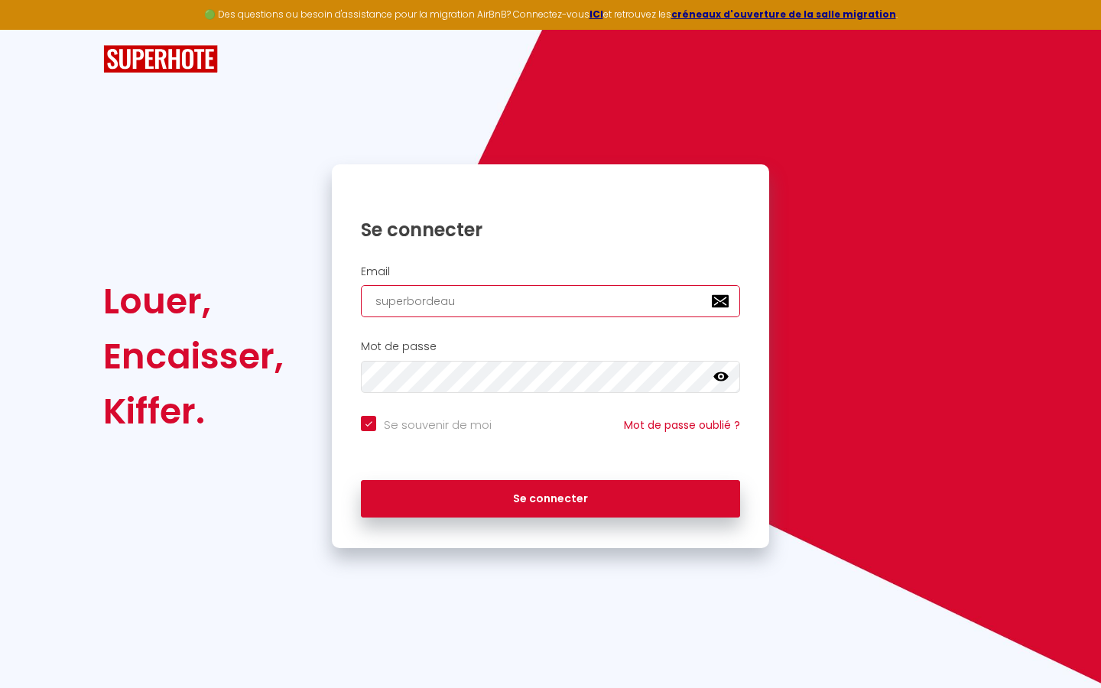
checkbox input "true"
type input "superbordeaux@"
checkbox input "true"
type input "superbordeaux@g"
checkbox input "true"
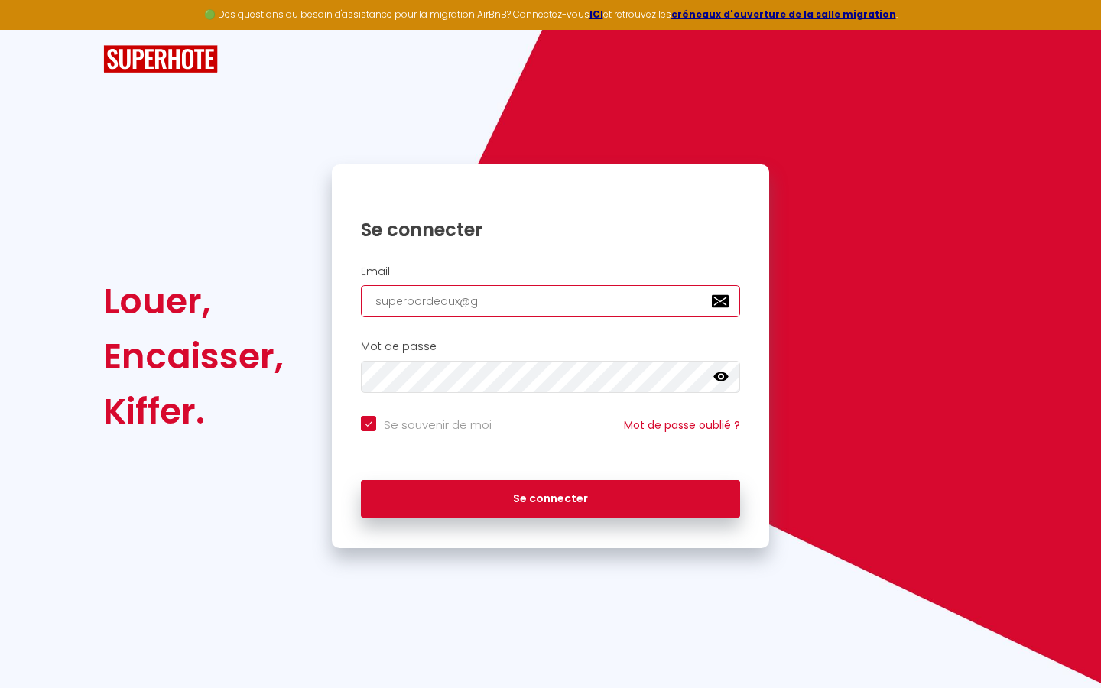
type input "superbordeaux@gm"
checkbox input "true"
type input "superbordeaux@gma"
checkbox input "true"
type input "superbordeaux@gmai"
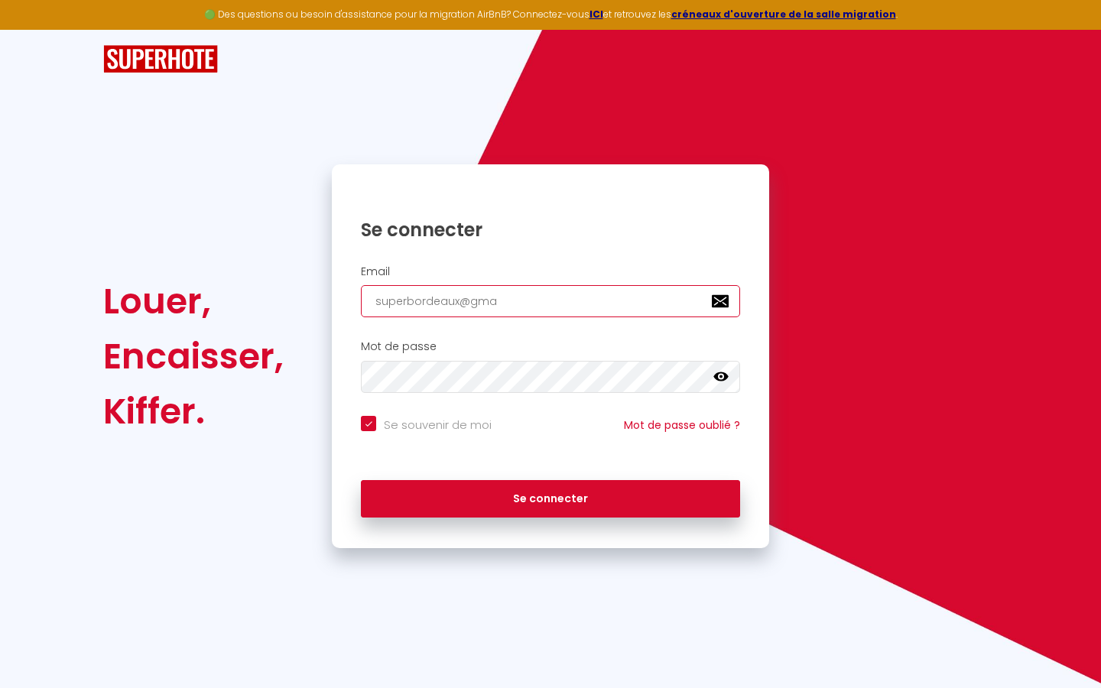
checkbox input "true"
type input "[EMAIL_ADDRESS]"
checkbox input "true"
type input "[EMAIL_ADDRESS]."
checkbox input "true"
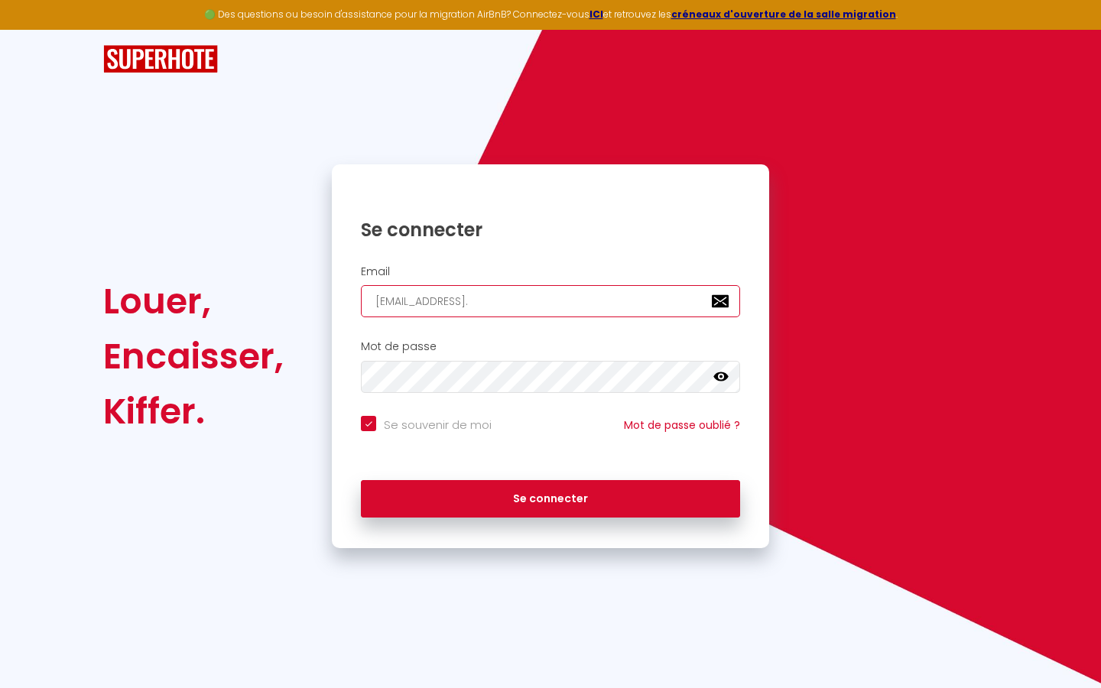
type input "superbordeaux@gmail.c"
checkbox input "true"
type input "[EMAIL_ADDRESS][DOMAIN_NAME]"
checkbox input "true"
type input "[EMAIL_ADDRESS][DOMAIN_NAME]"
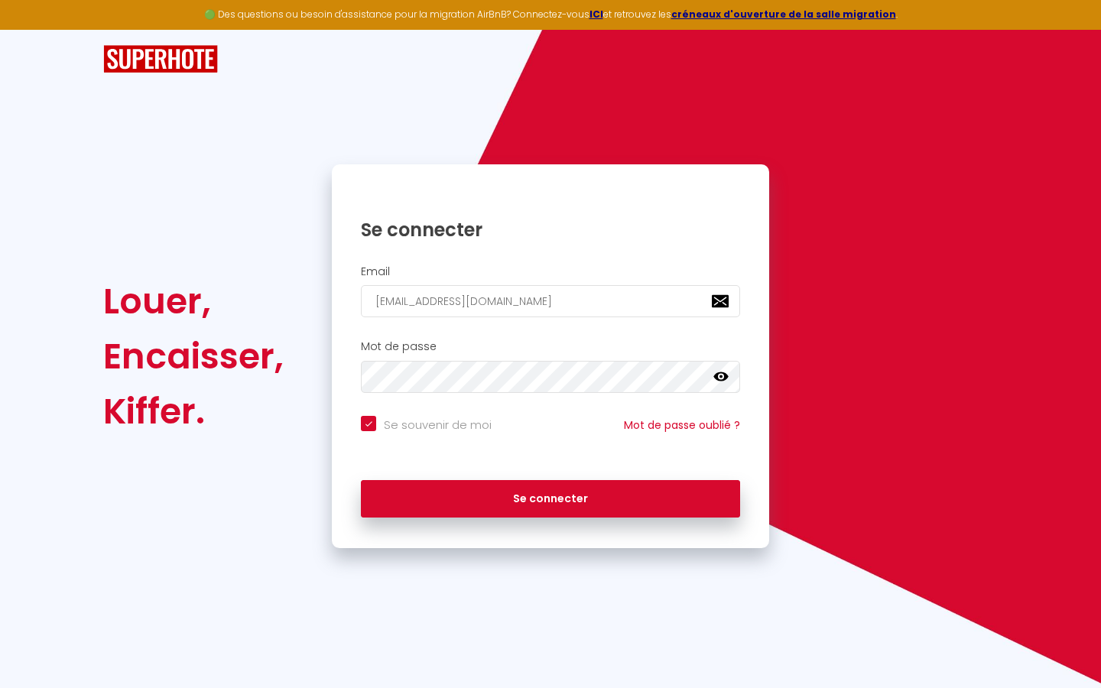
checkbox input "true"
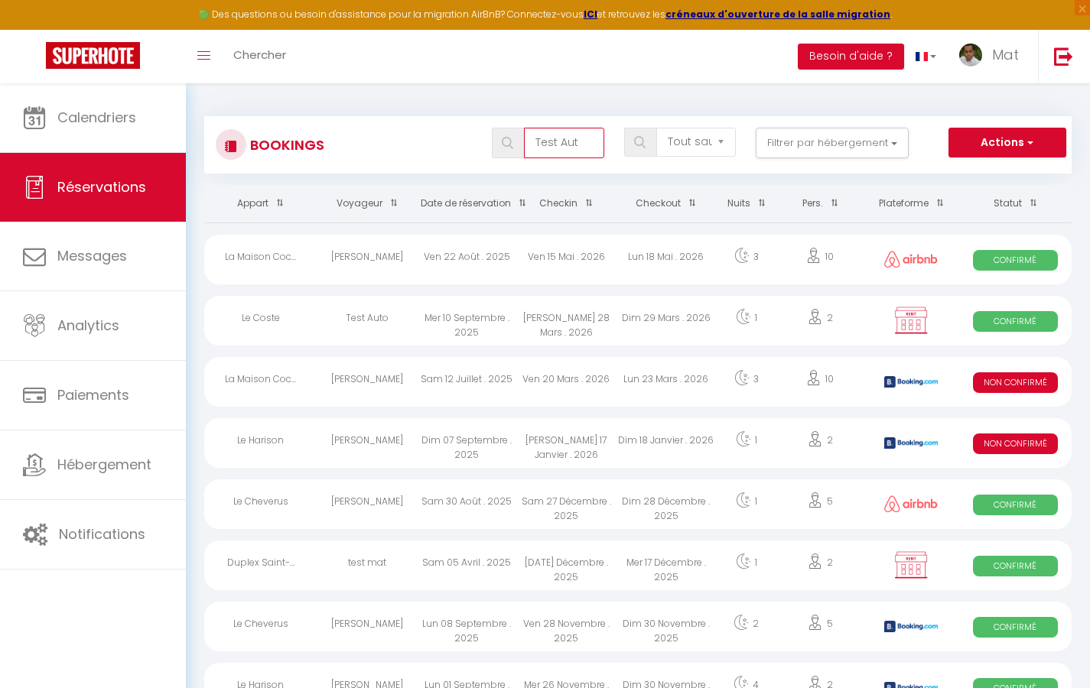
type input "Test Auto"
select select "OK"
select select "KO"
select select "0"
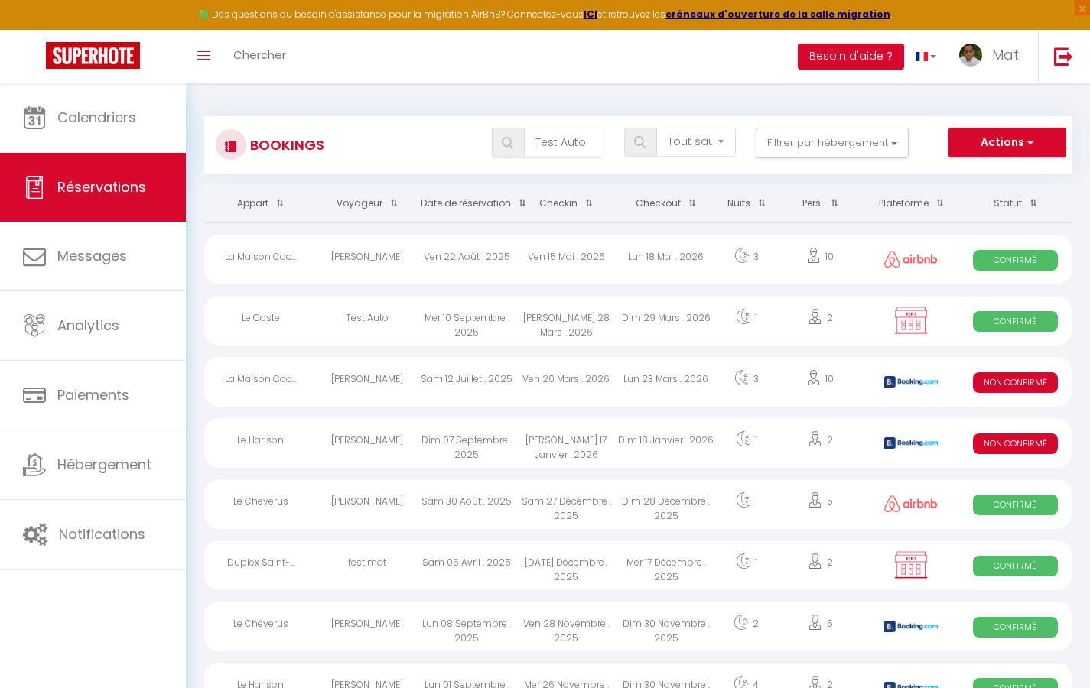
select select "1"
select select
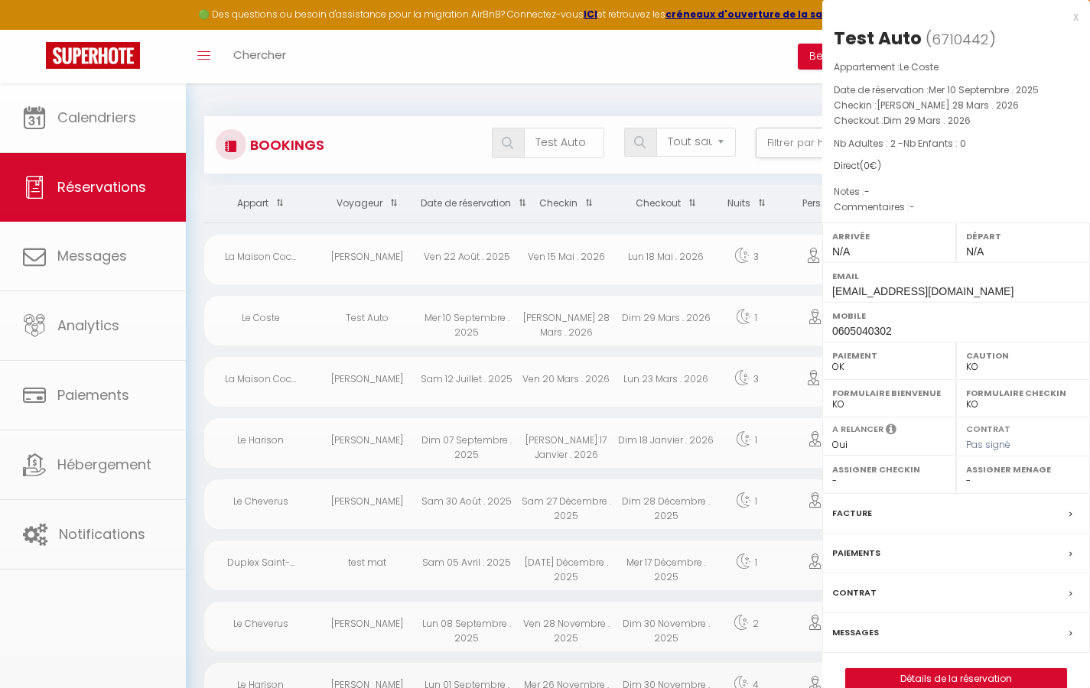
select select "32380"
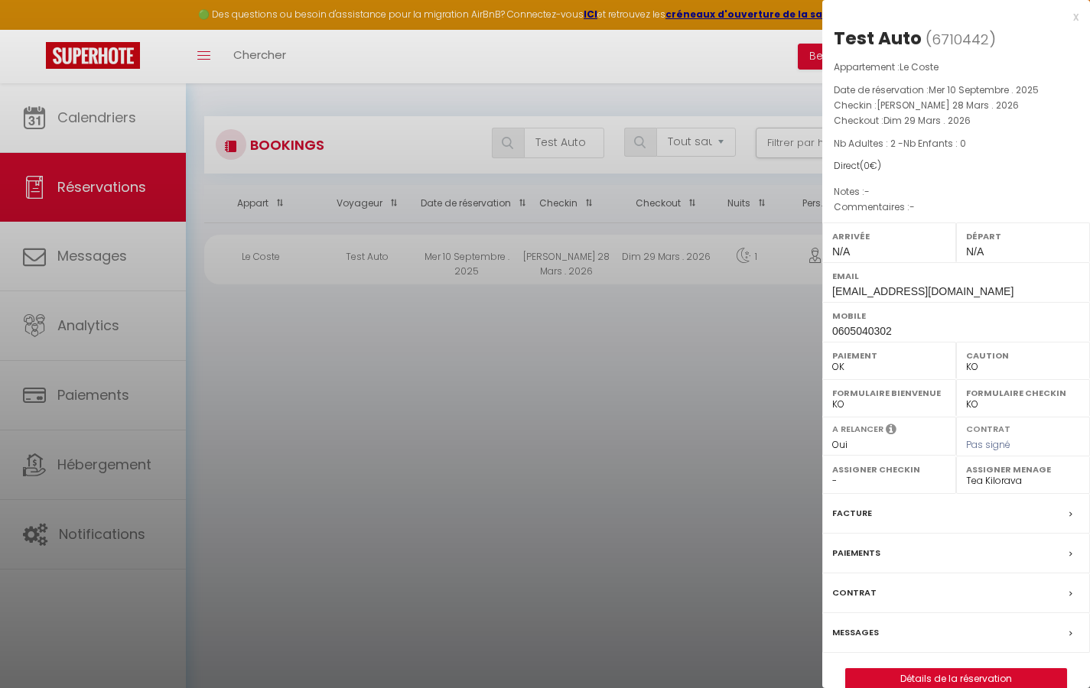
scroll to position [8, 0]
select select
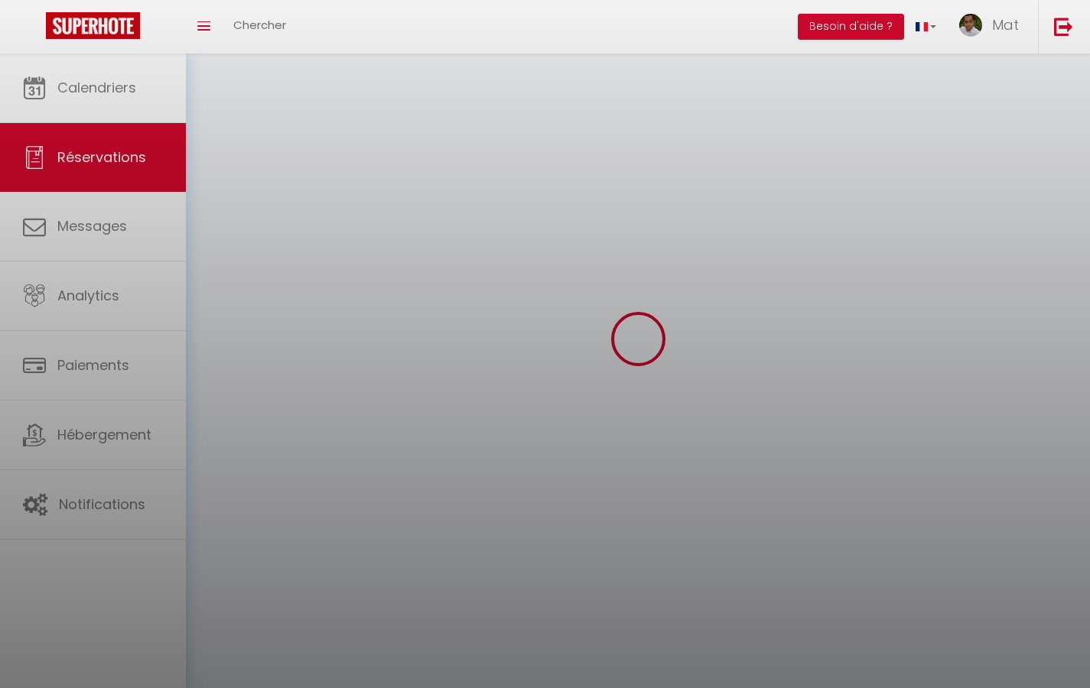
select select
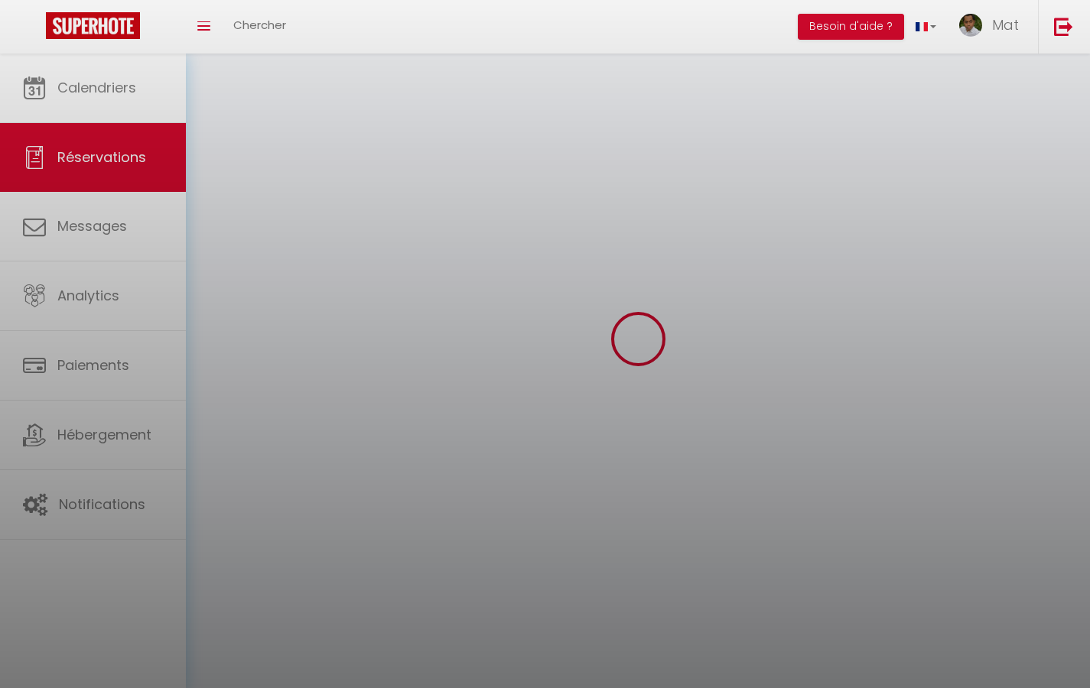
select select
checkbox input "false"
select select
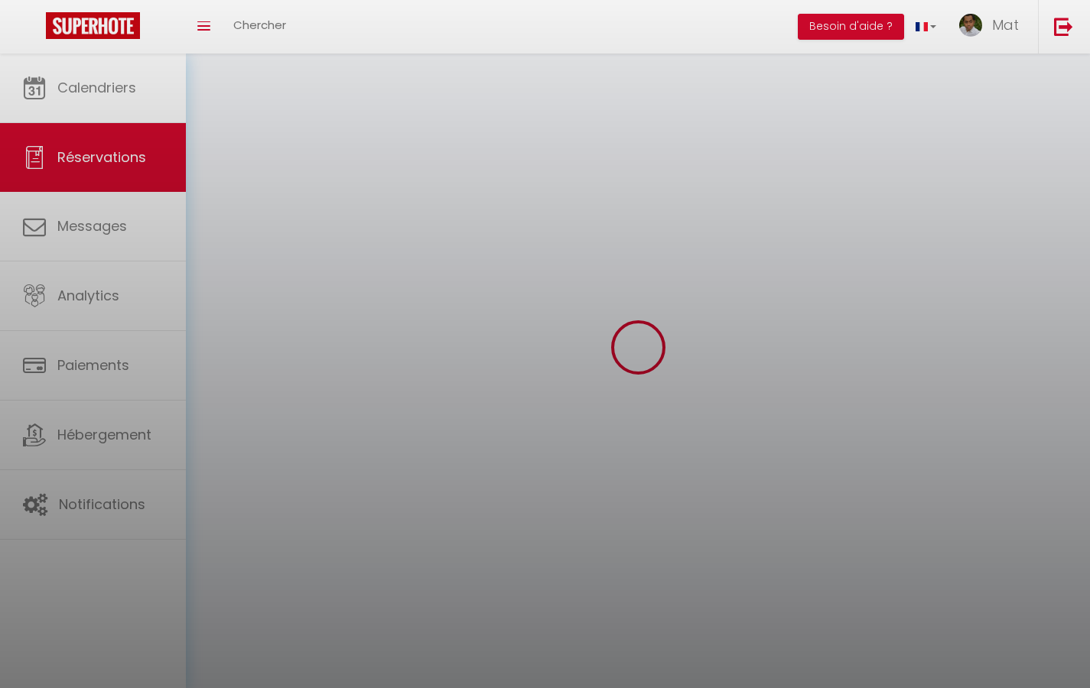
select select
checkbox input "false"
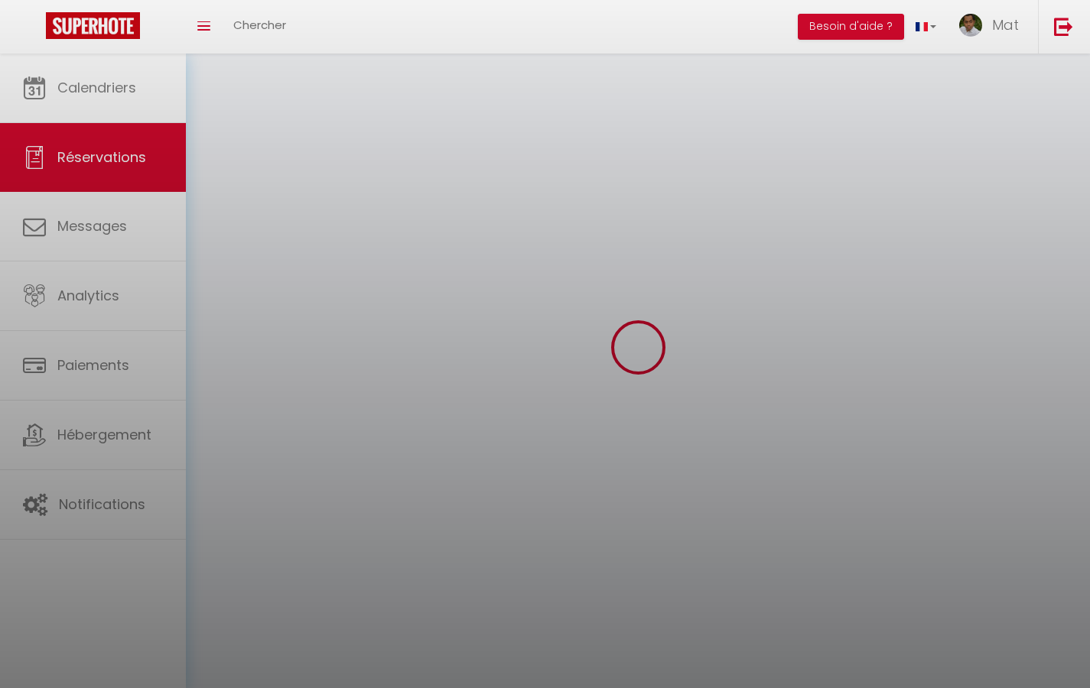
select select
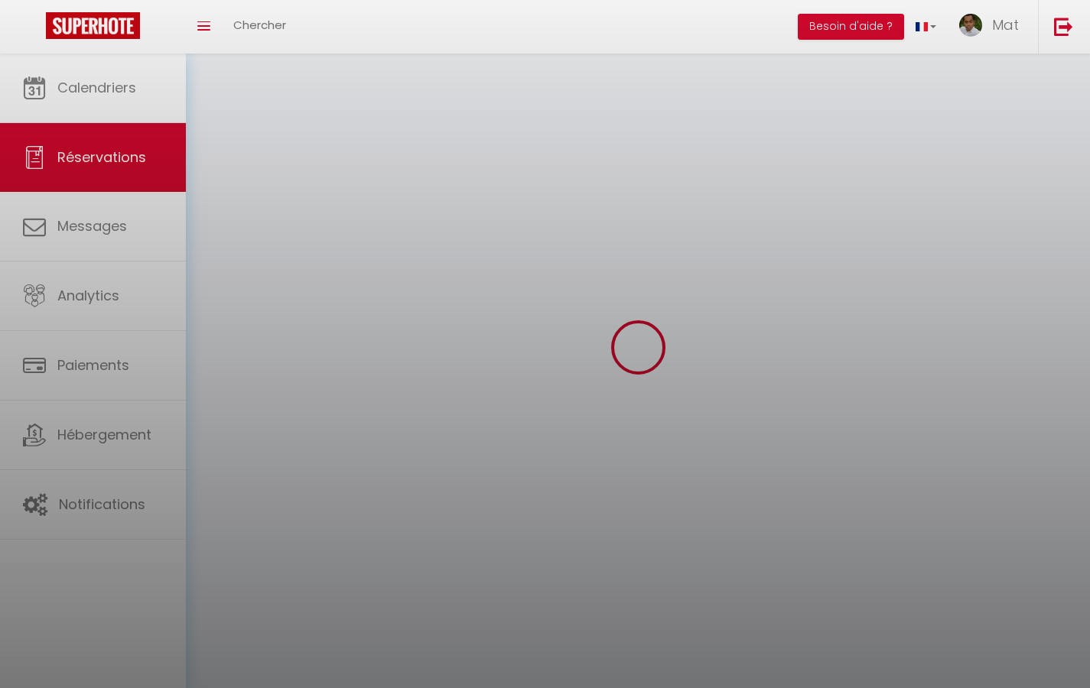
select select
checkbox input "false"
select select
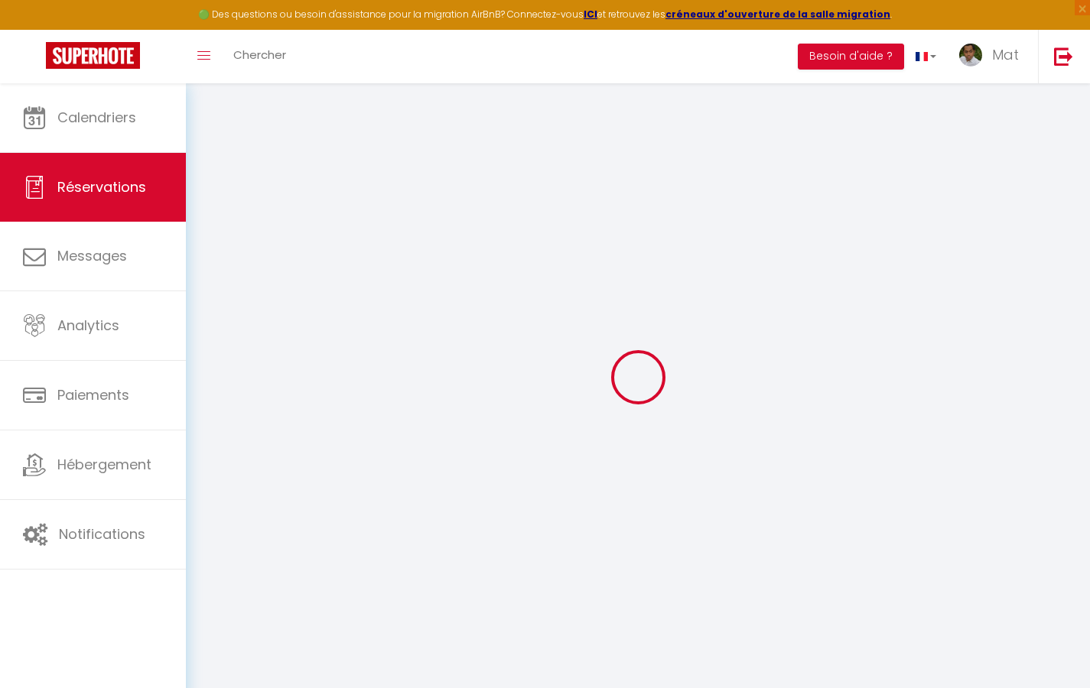
type input "Test"
type input "Auto"
type input "slhu9gywg7fy5kwuxrx14vnw1@tstmail.link"
type input "0605040302"
select select "FR"
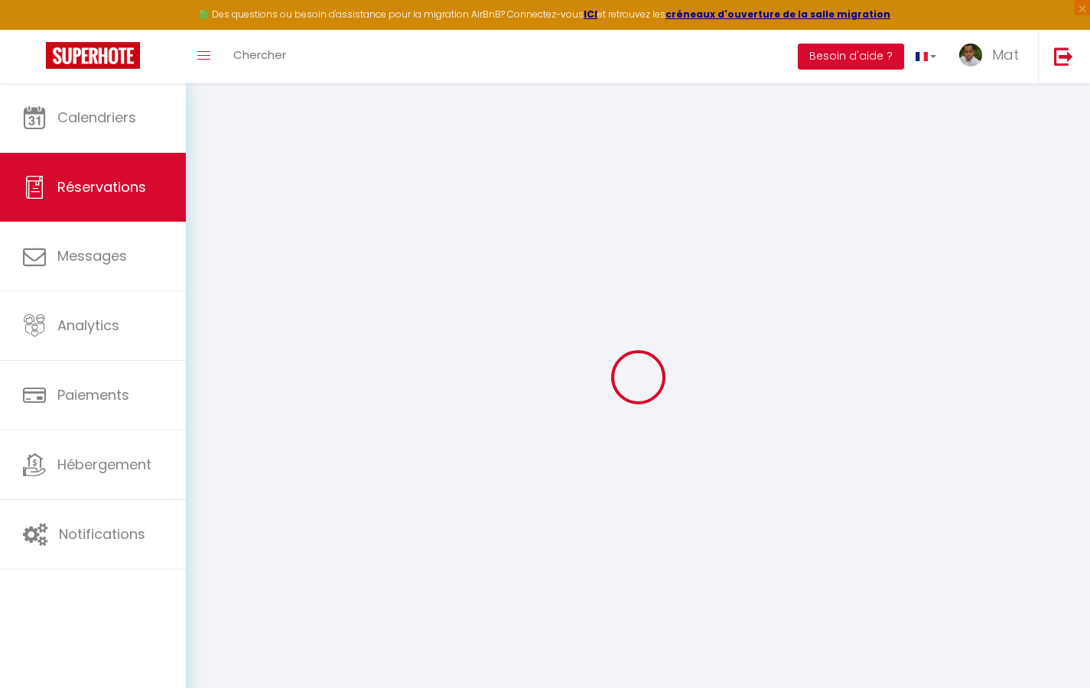
select select "48678"
select select "1"
type input "Sam 28 Mars 2026"
select select
type input "Dim 29 Mars 2026"
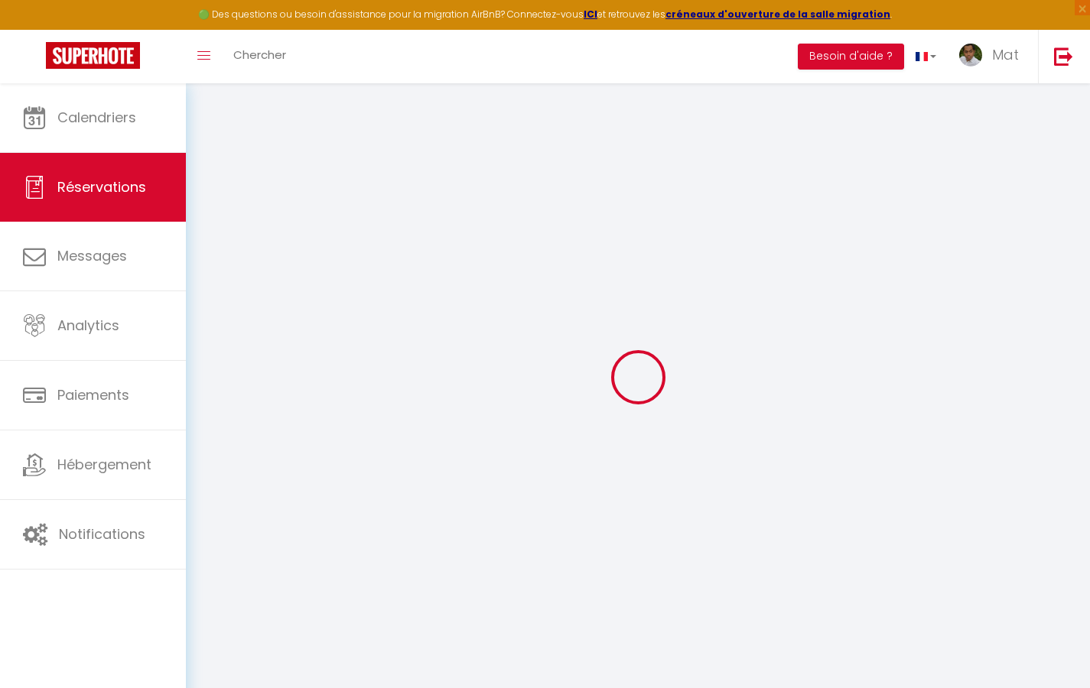
select select
type input "2"
select select "12"
select select
checkbox input "false"
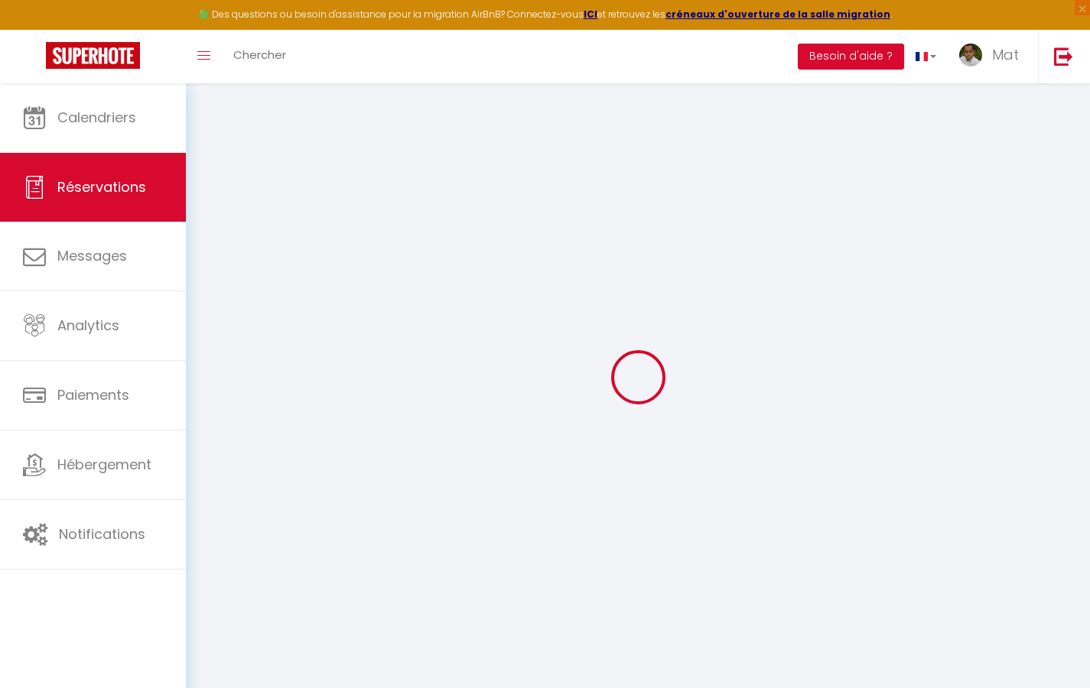
type input "0"
select select
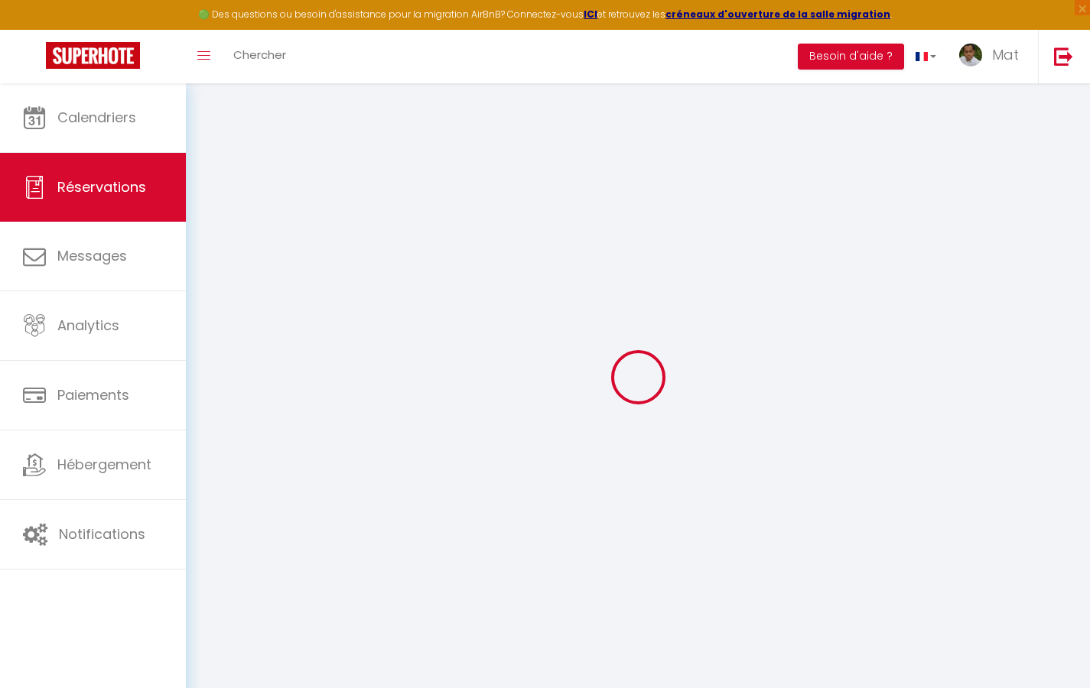
select select
select select "14"
checkbox input "false"
select select
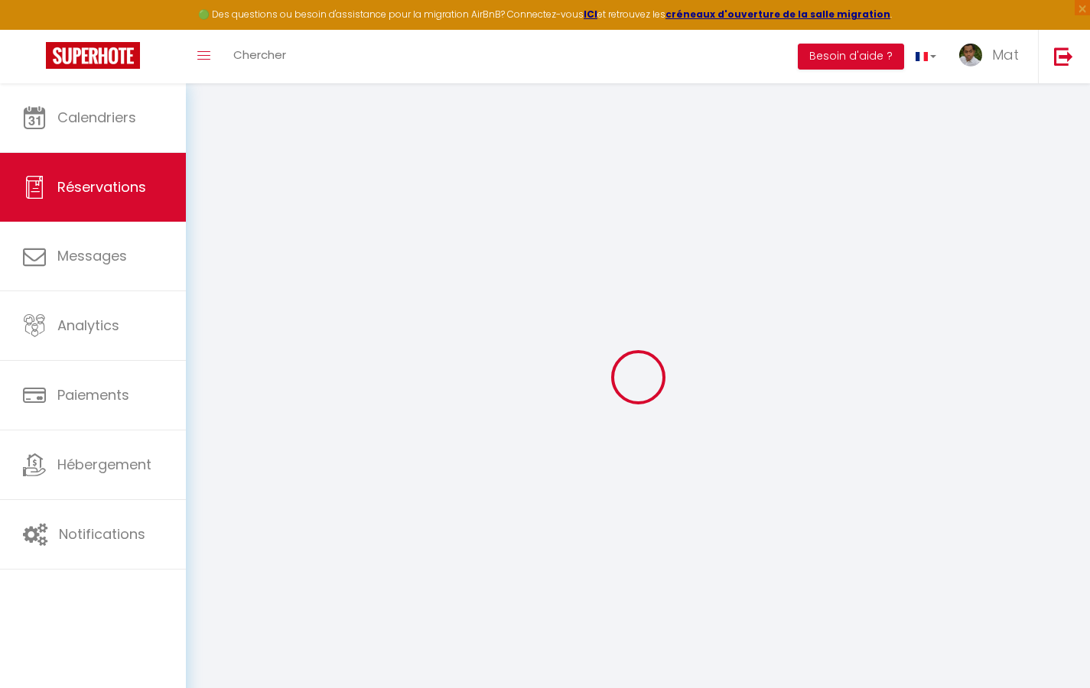
checkbox input "false"
select select
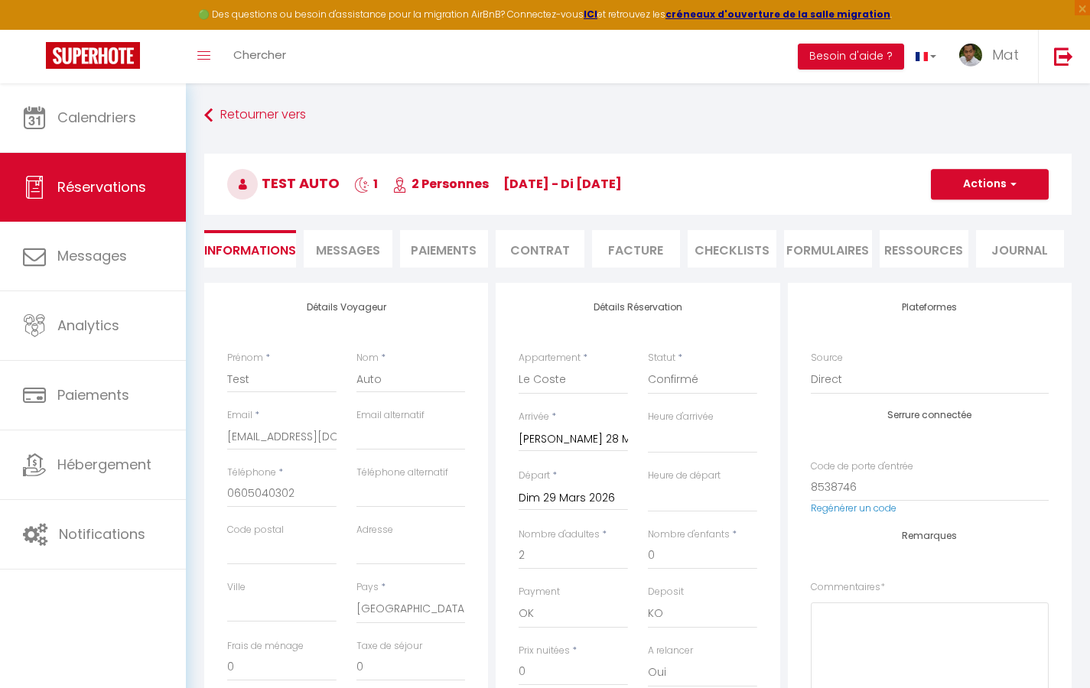
checkbox input "false"
select select
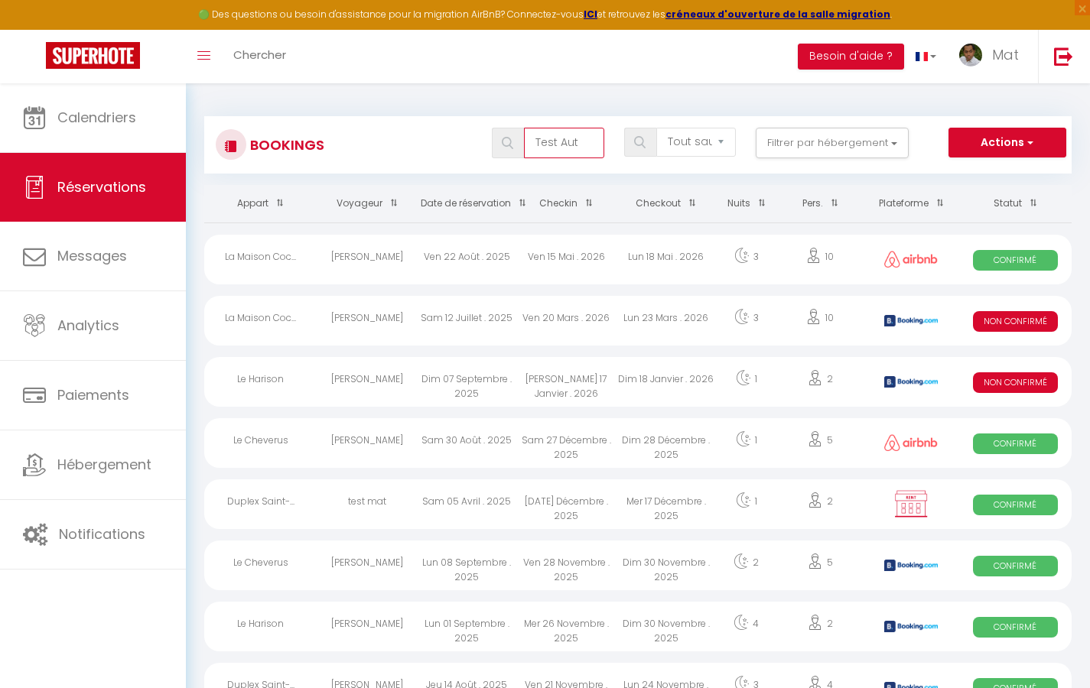
type input "Test Auto"
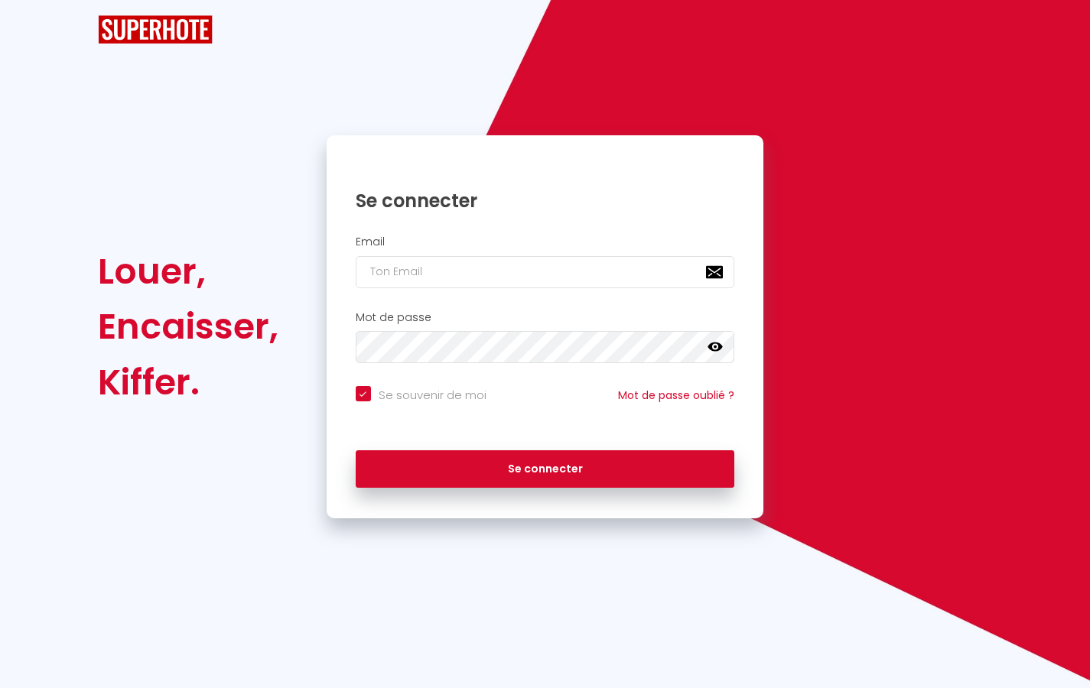
checkbox input "true"
